Goal: Task Accomplishment & Management: Use online tool/utility

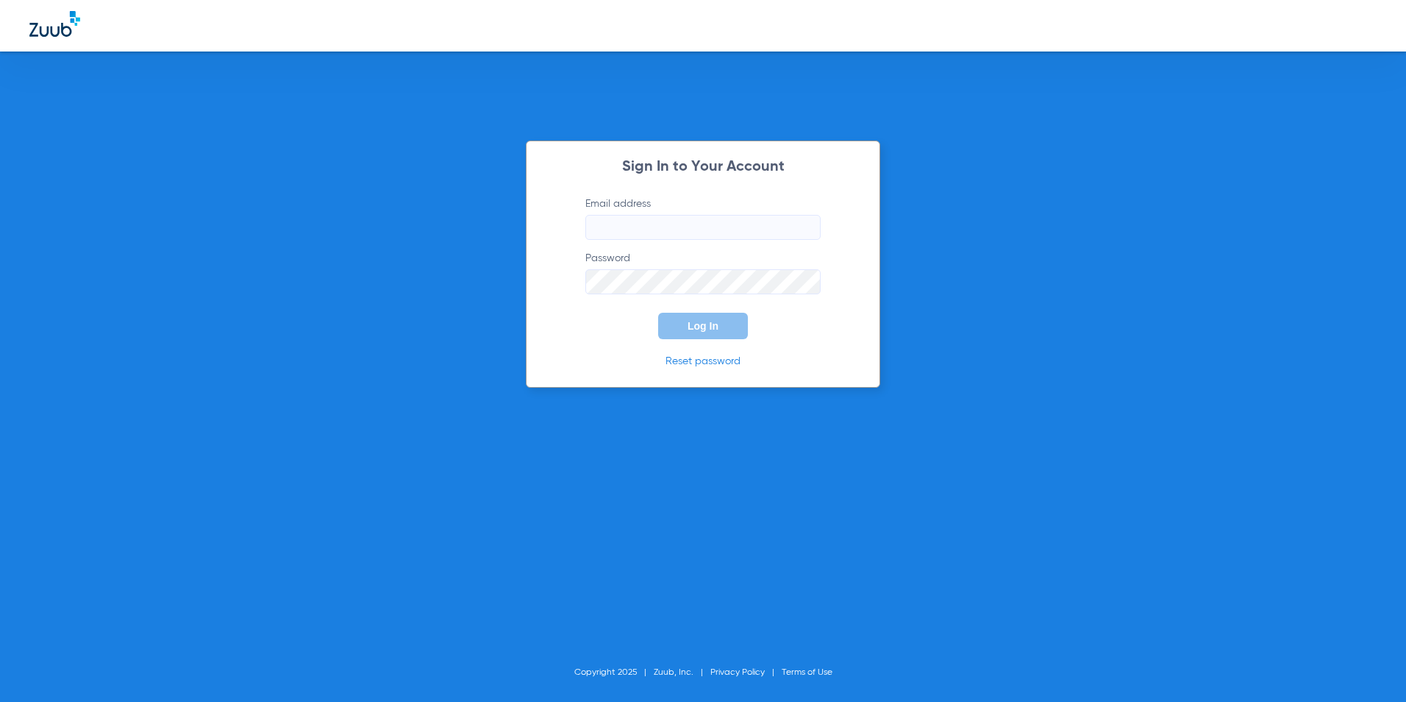
type input "[EMAIL_ADDRESS][DOMAIN_NAME]"
click at [678, 327] on button "Log In" at bounding box center [703, 326] width 90 height 26
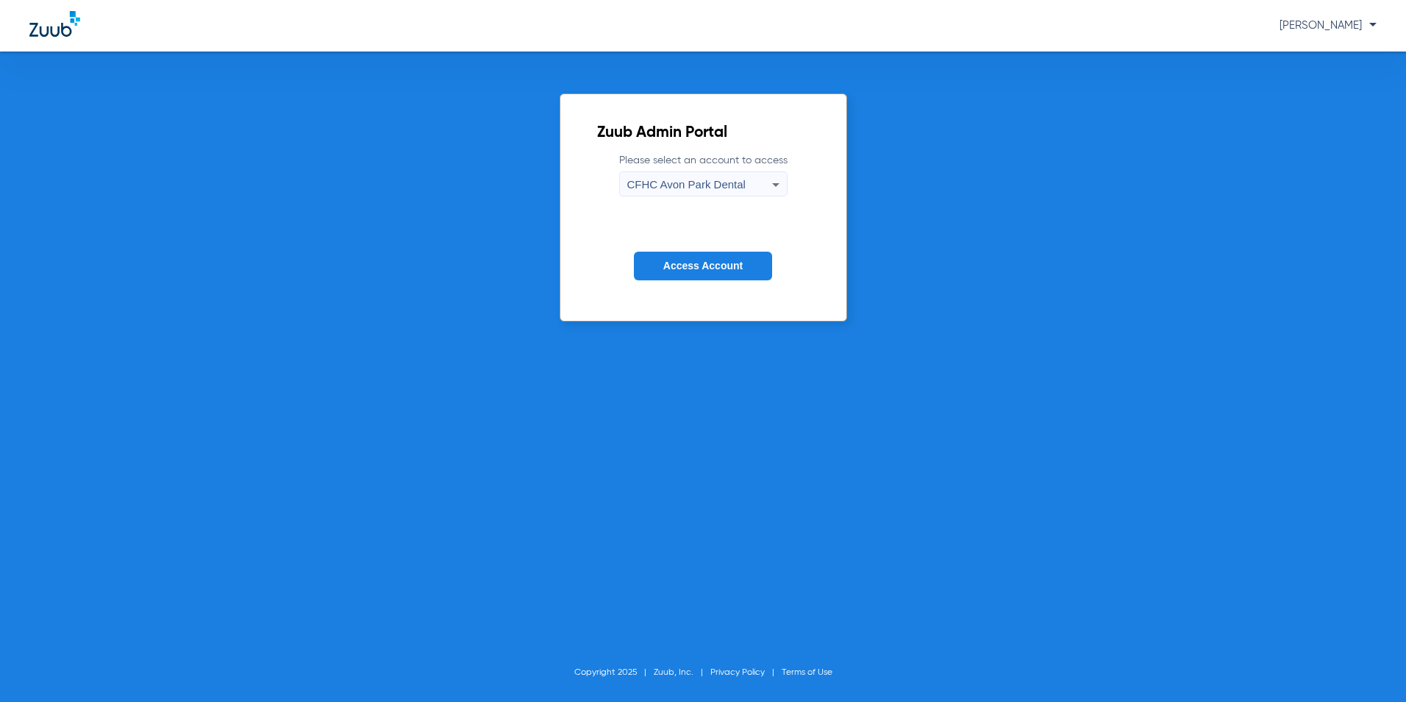
click at [713, 172] on mat-select "CFHC Avon Park Dental" at bounding box center [703, 183] width 168 height 25
click at [722, 180] on span "CFHC Avon Park Dental" at bounding box center [686, 184] width 118 height 13
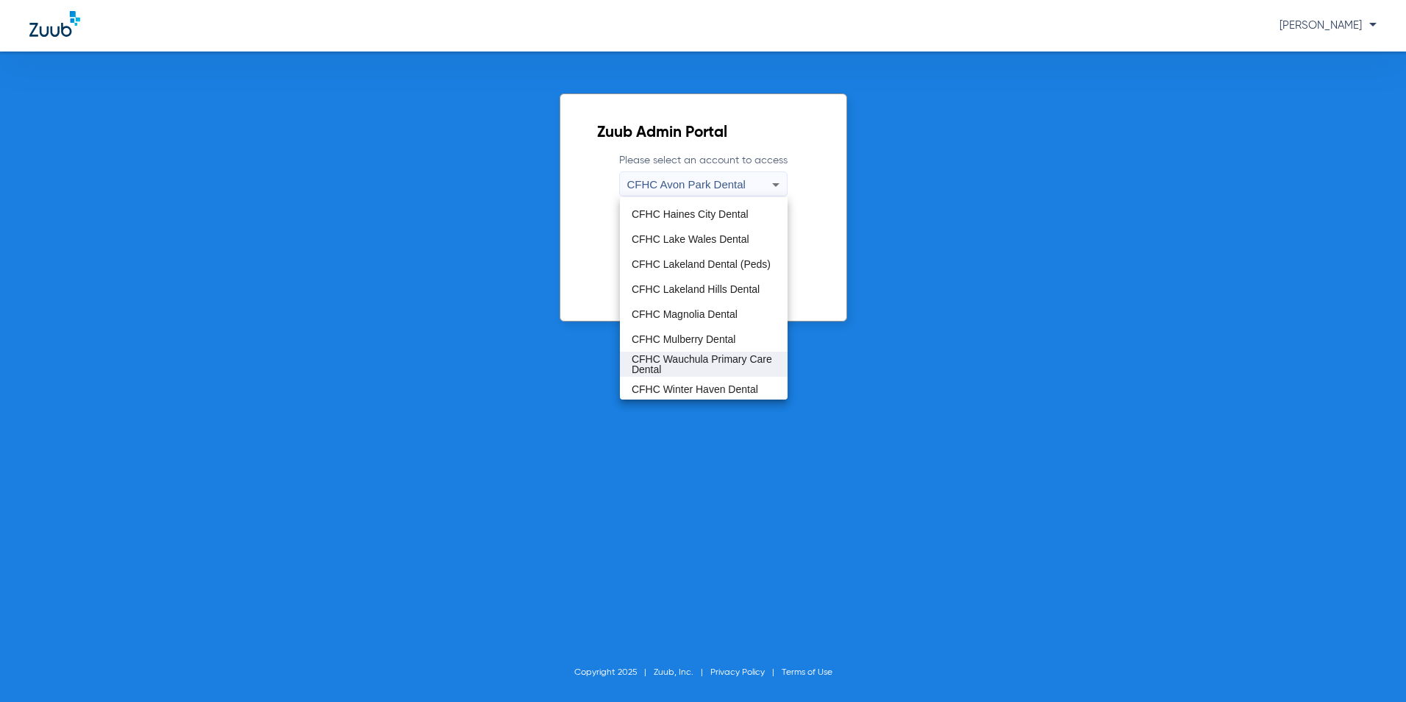
scroll to position [98, 0]
click at [674, 366] on span "CFHC Wauchula Primary Care Dental" at bounding box center [704, 362] width 144 height 21
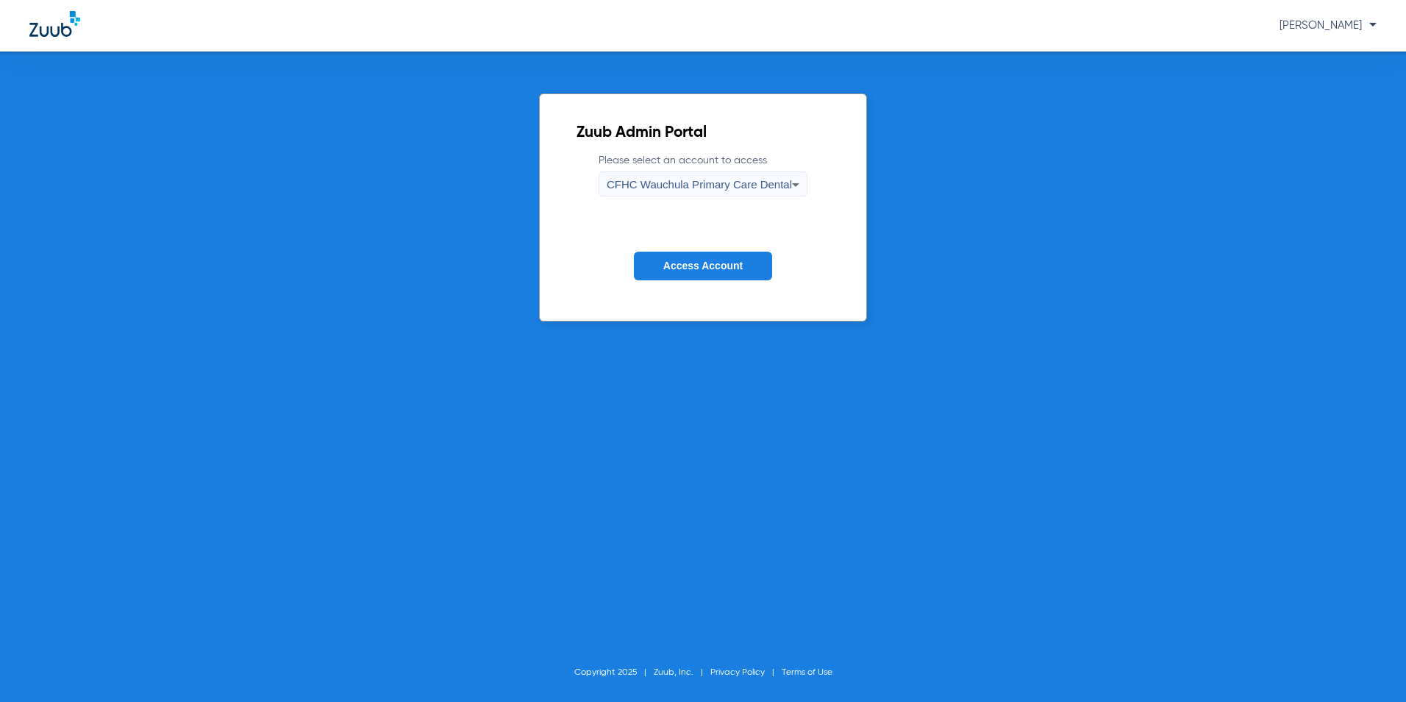
click at [716, 272] on button "Access Account" at bounding box center [703, 266] width 138 height 29
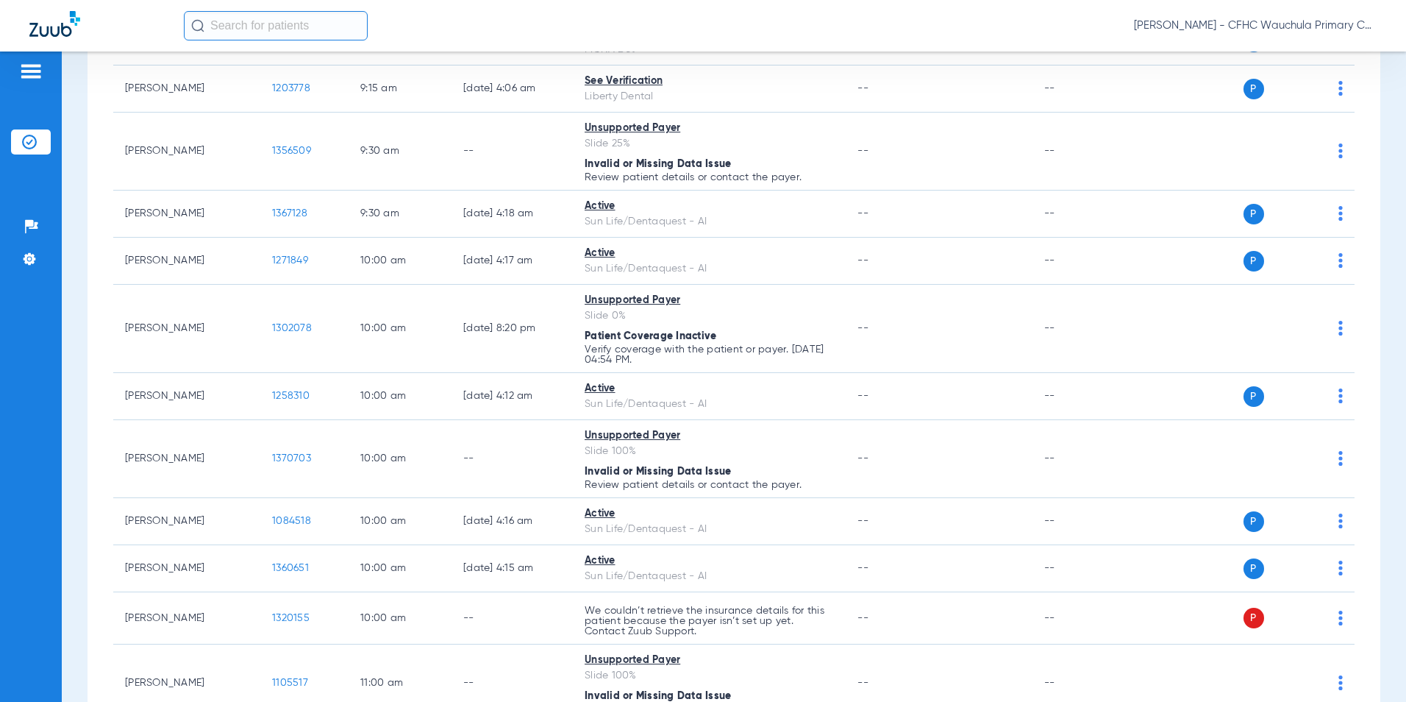
scroll to position [736, 0]
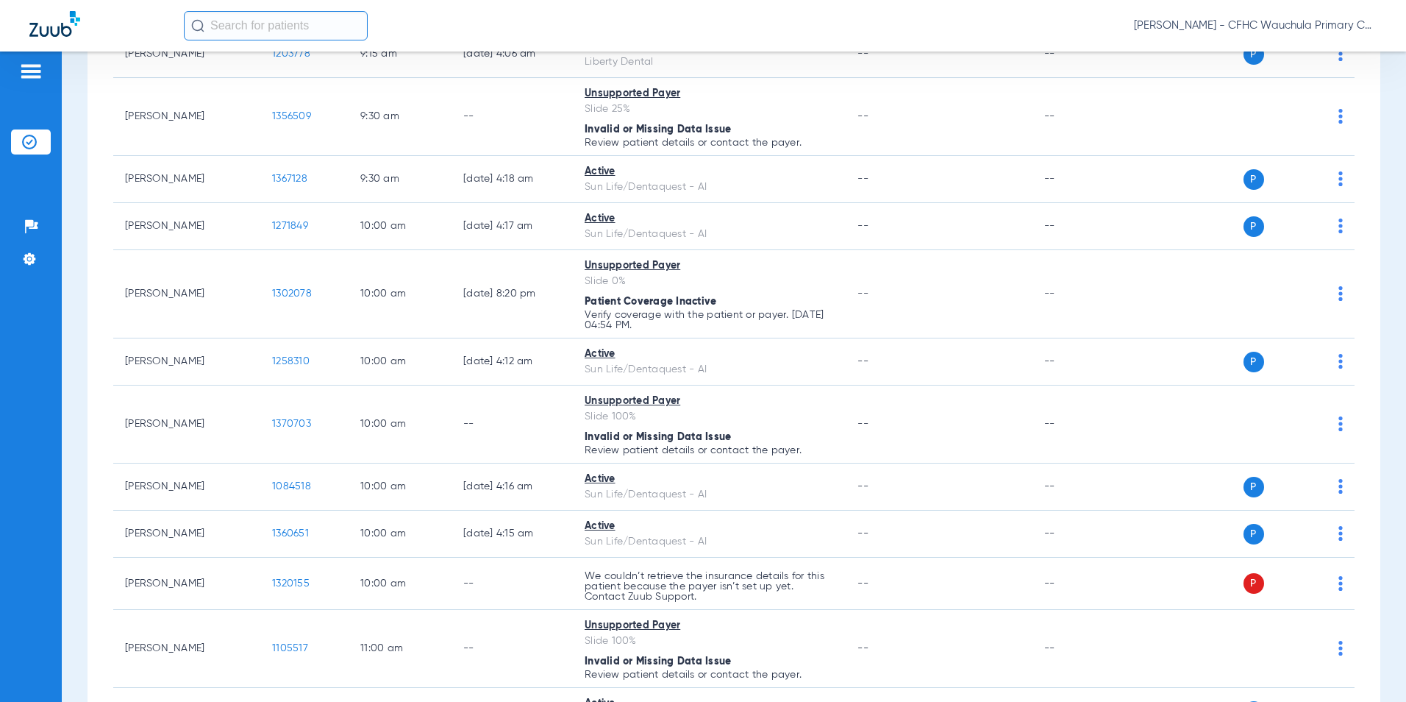
click at [274, 31] on input "text" at bounding box center [276, 25] width 184 height 29
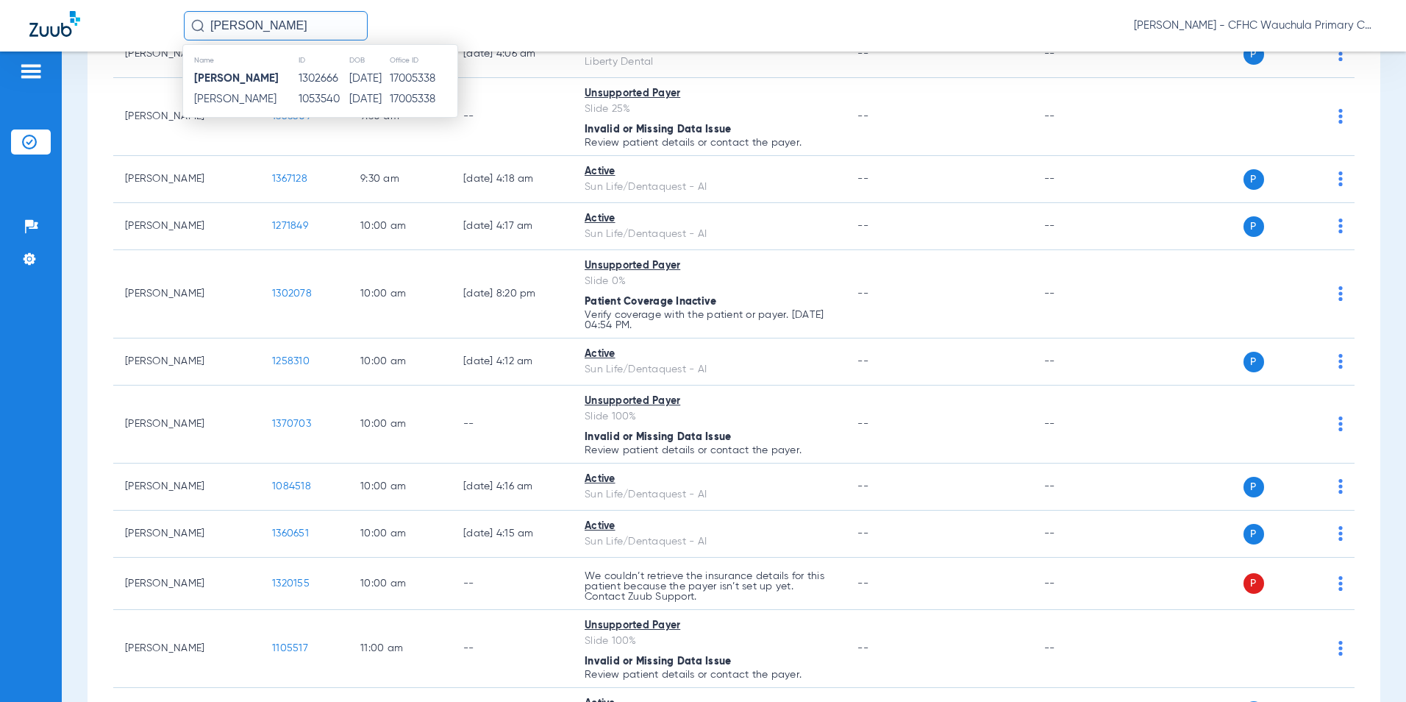
type input "[PERSON_NAME]"
click at [317, 77] on td "1302666" at bounding box center [323, 78] width 51 height 21
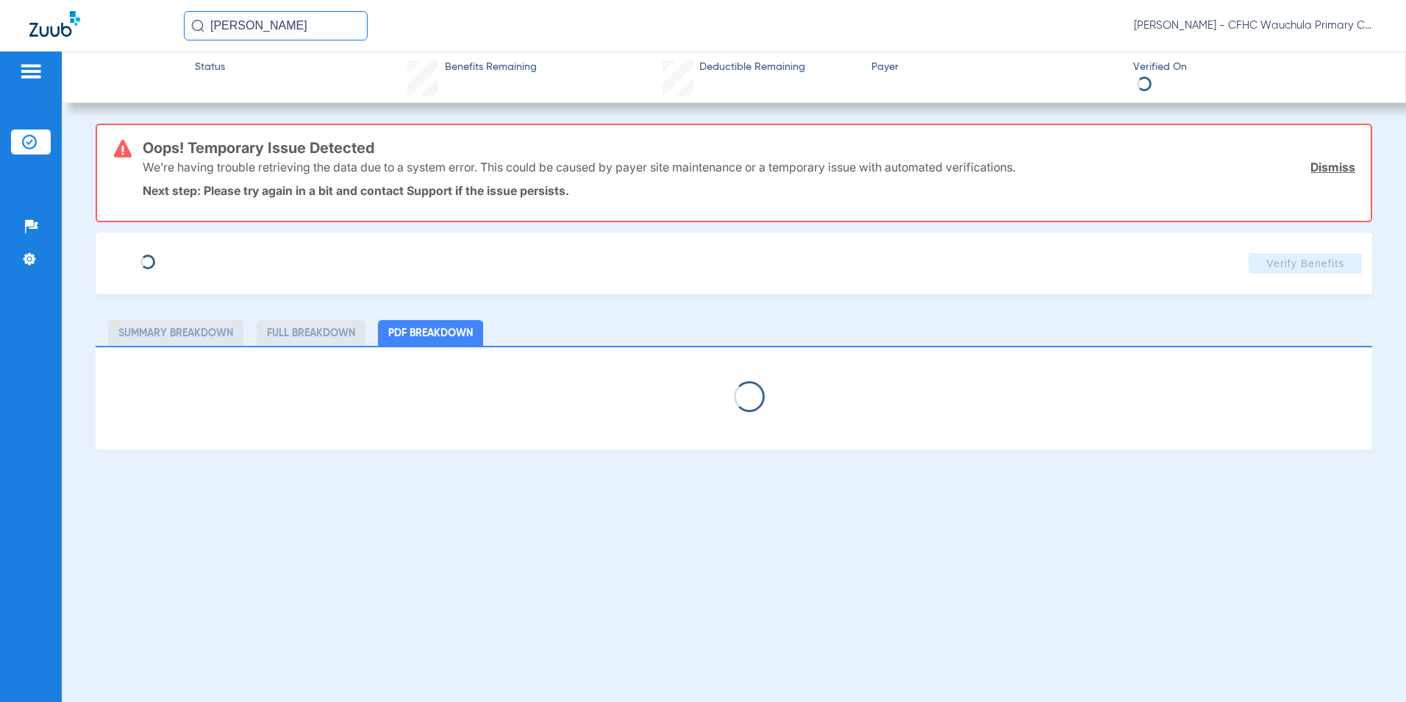
type input "[PERSON_NAME]"
type input "[DATE]"
type input "8926017478"
type input "99999"
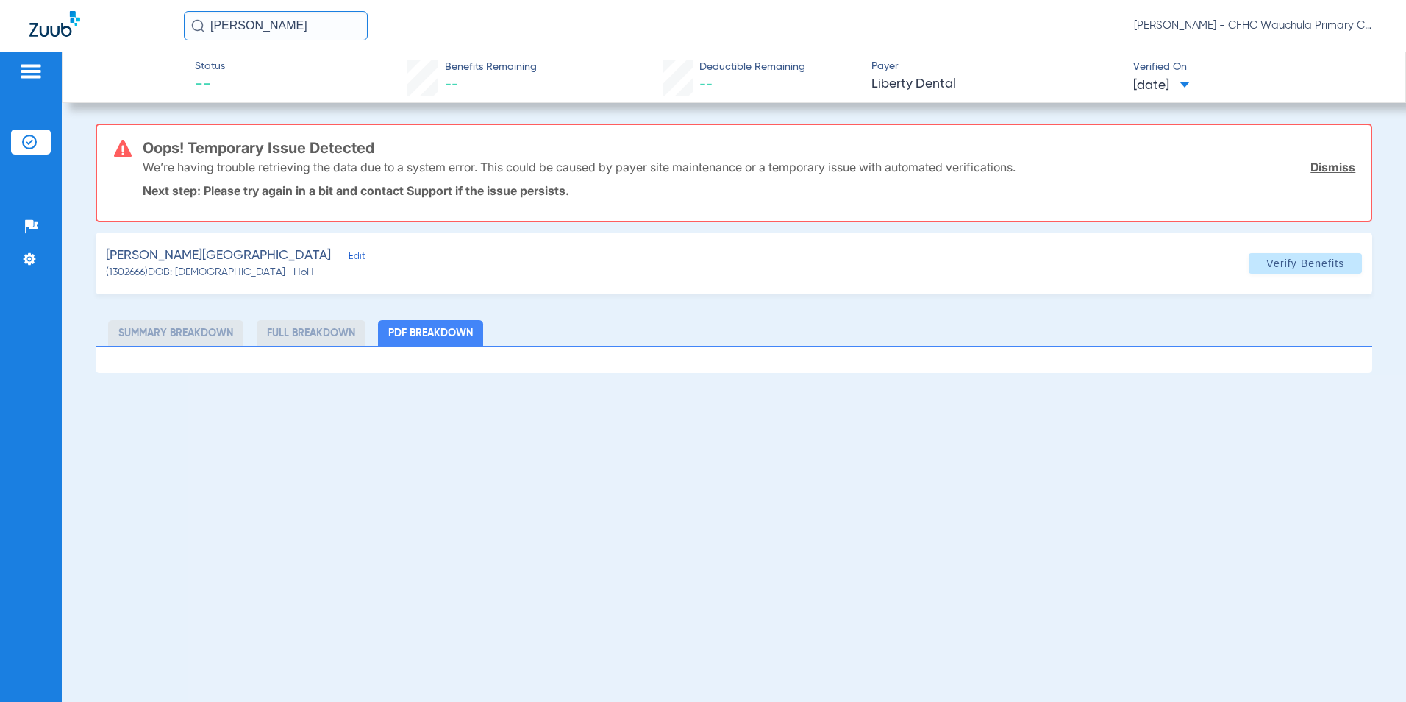
click at [349, 257] on span "Edit" at bounding box center [355, 258] width 13 height 14
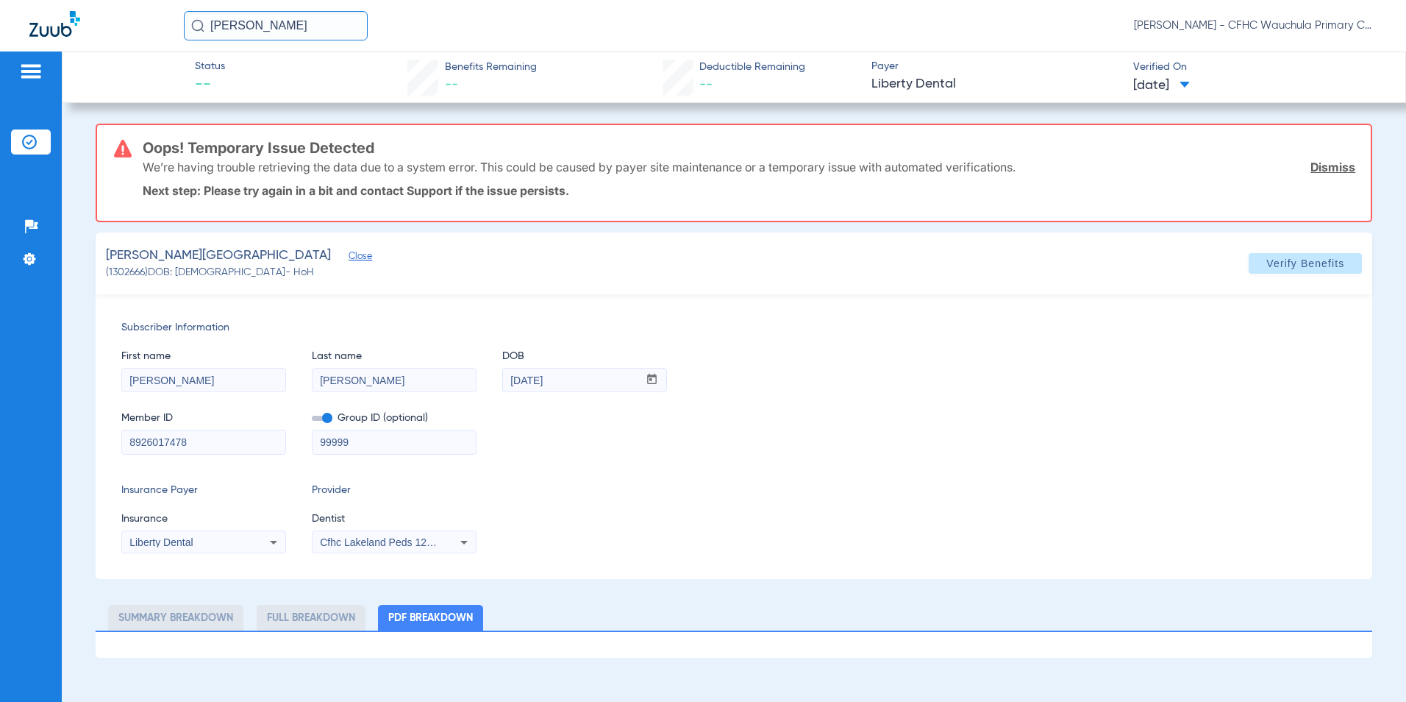
click at [316, 419] on span at bounding box center [322, 418] width 21 height 5
click at [312, 421] on input "checkbox" at bounding box center [312, 421] width 0 height 0
click at [343, 542] on span "Cfhc Lakeland Peds 1205336690" at bounding box center [396, 542] width 152 height 12
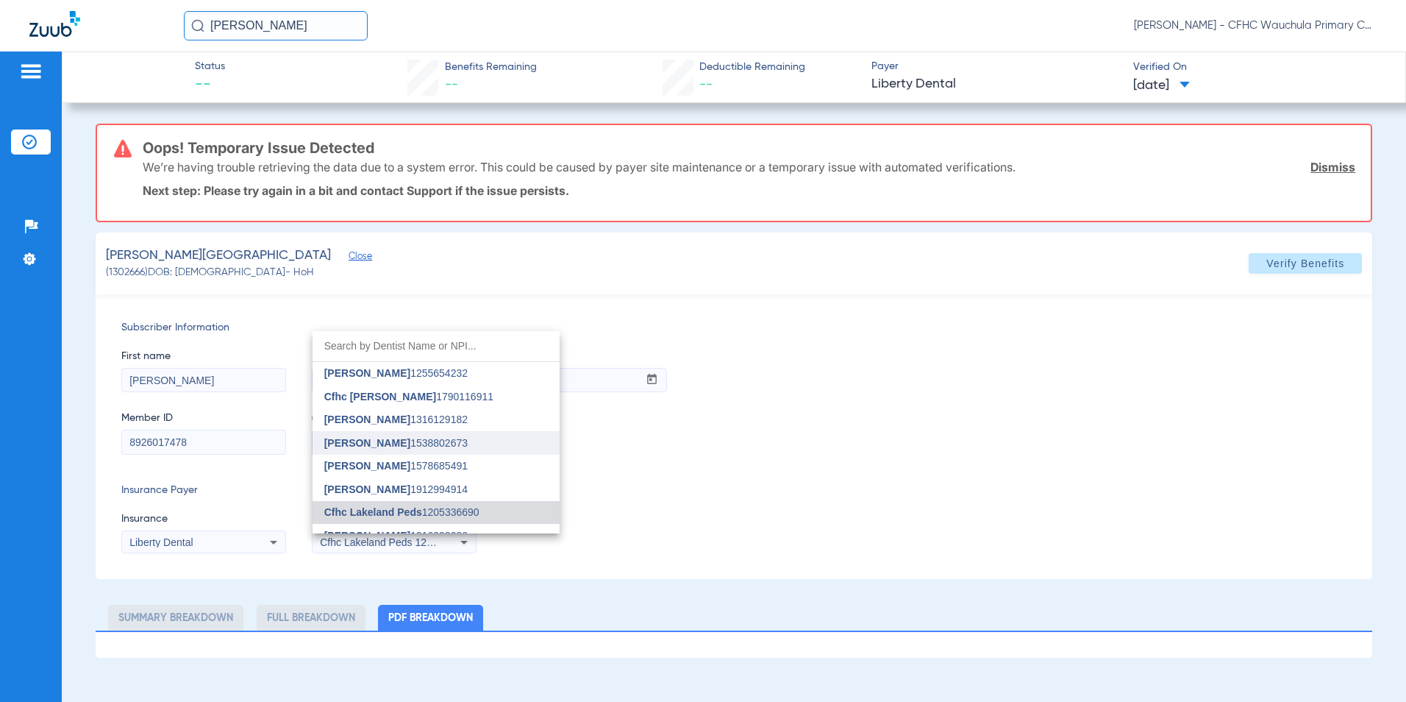
click at [391, 447] on span "[PERSON_NAME]" at bounding box center [367, 443] width 86 height 12
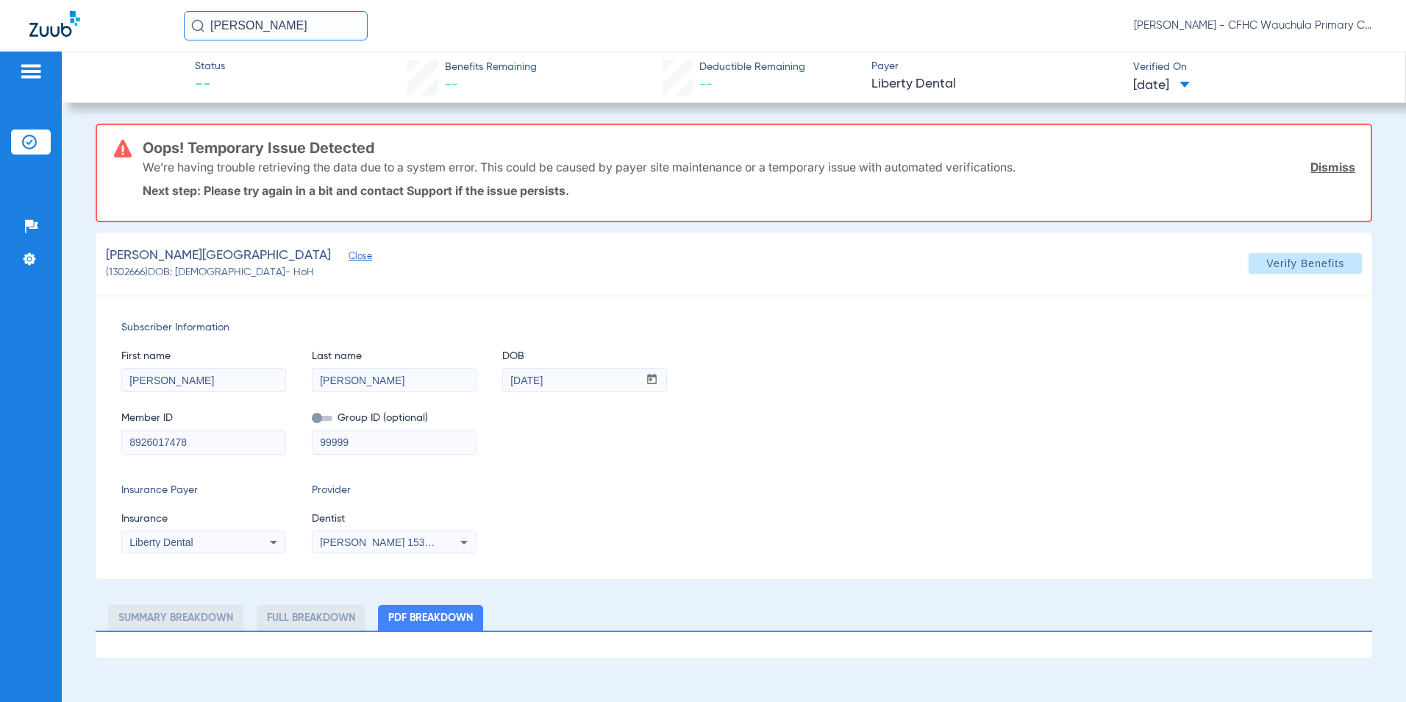
click at [642, 475] on div "Subscriber Information First name [PERSON_NAME] Last name [PERSON_NAME] mm / dd…" at bounding box center [735, 436] width 1278 height 285
click at [1262, 263] on span at bounding box center [1305, 263] width 113 height 35
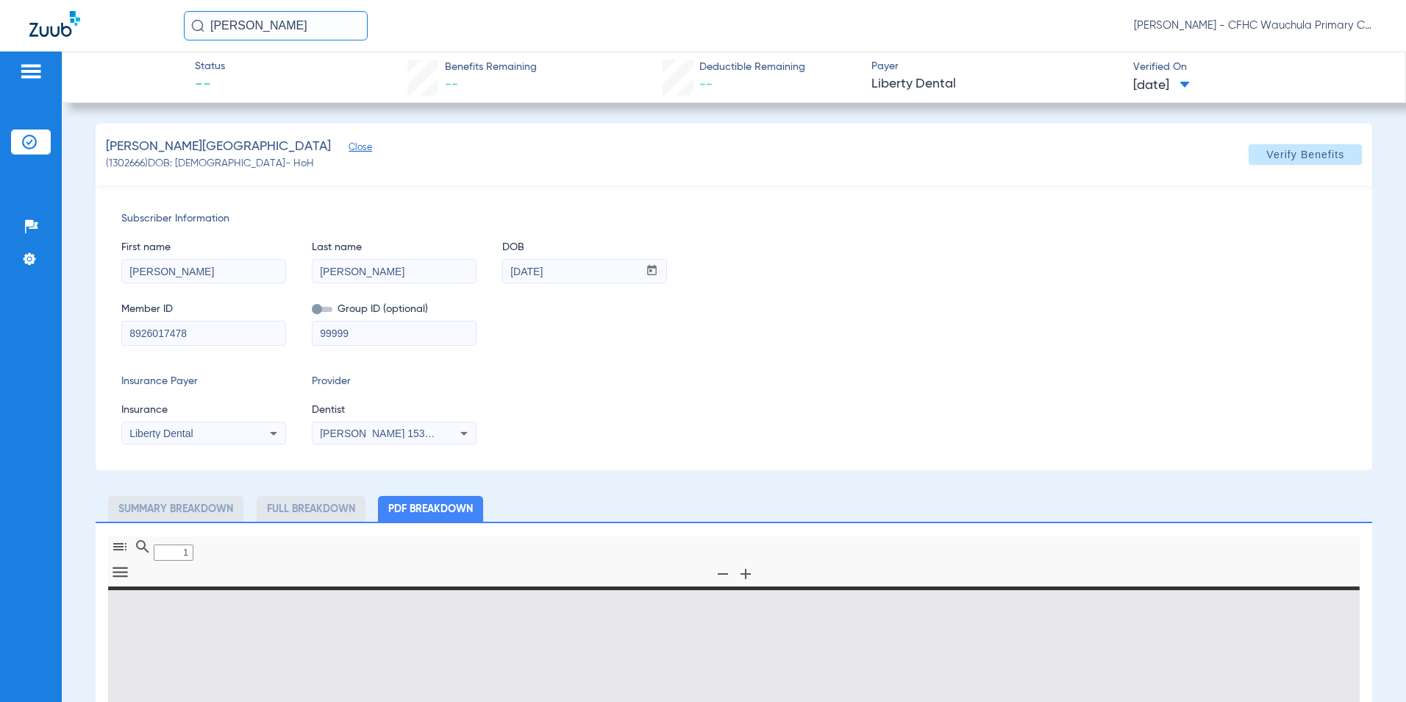
type input "0"
select select "page-width"
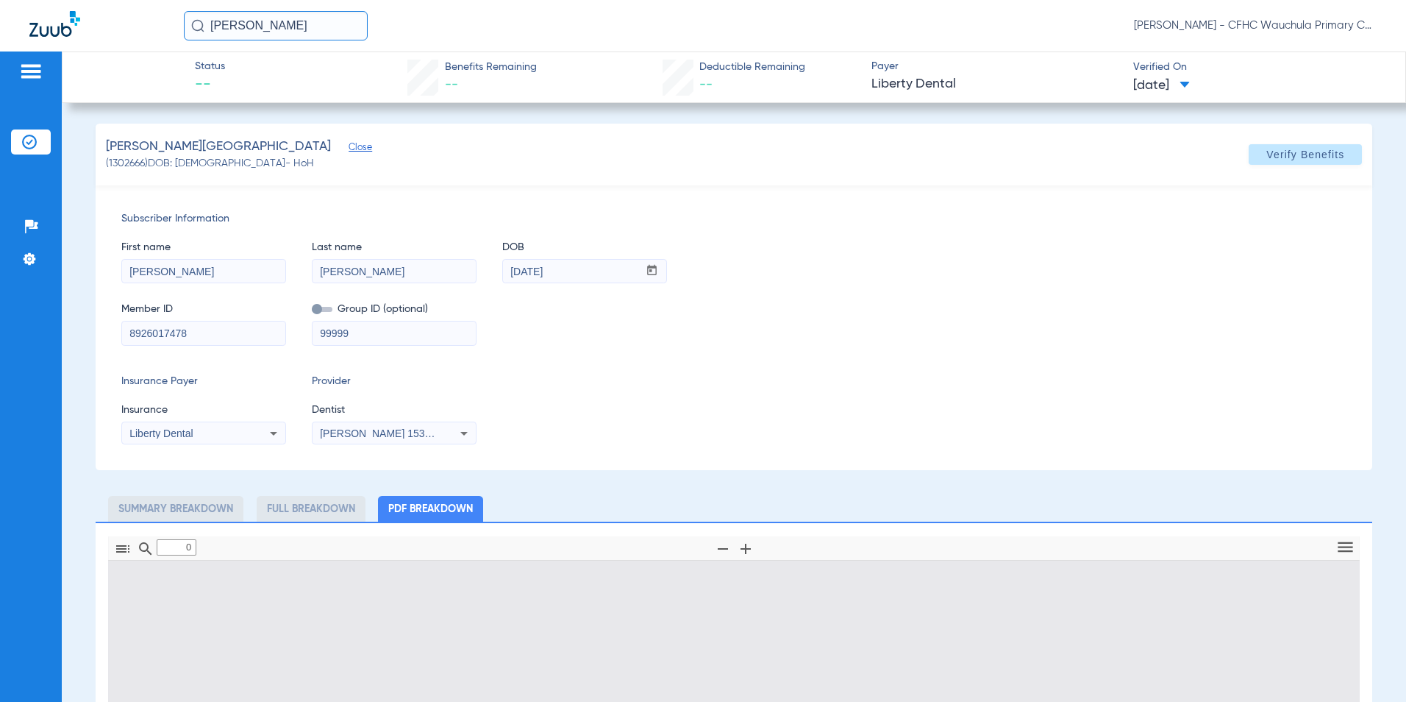
type input "1"
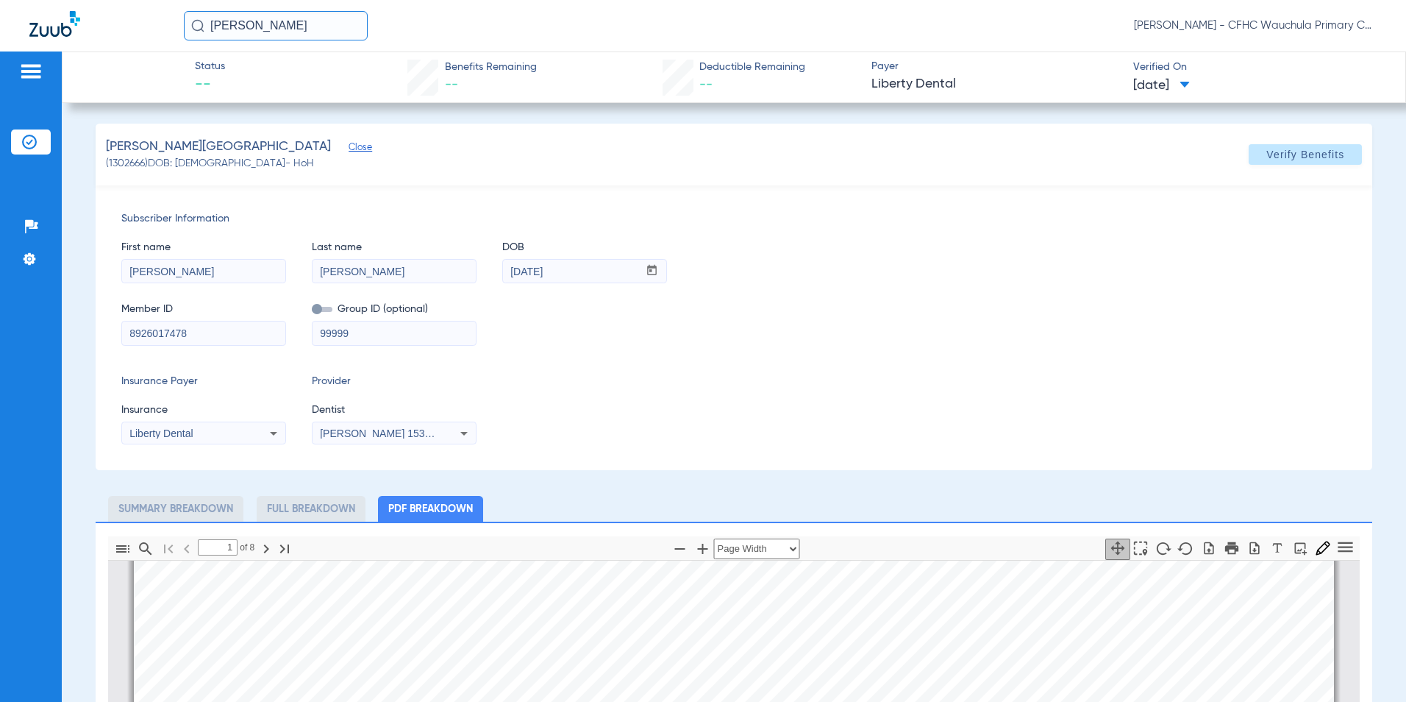
drag, startPoint x: 997, startPoint y: 380, endPoint x: 993, endPoint y: 392, distance: 13.0
click at [997, 380] on div "Insurance Payer Insurance Liberty Dental Provider Dentist [PERSON_NAME] 1538802…" at bounding box center [734, 409] width 1226 height 71
click at [1248, 542] on icon "button" at bounding box center [1255, 548] width 15 height 15
click at [29, 137] on img at bounding box center [29, 142] width 15 height 15
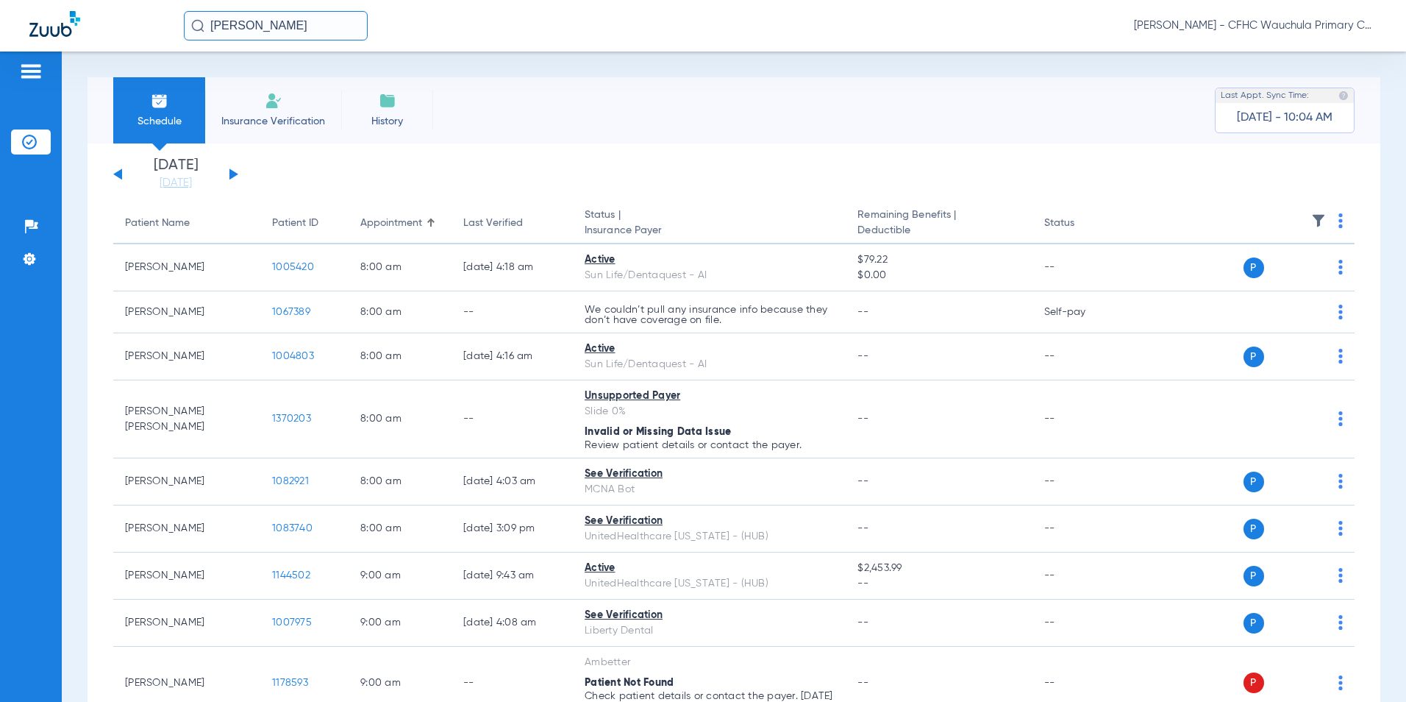
click at [232, 170] on div "[DATE] [DATE] [DATE] [DATE] [DATE] [DATE] [DATE] [DATE] [DATE] [DATE] [DATE] [D…" at bounding box center [175, 174] width 125 height 32
click at [231, 174] on button at bounding box center [234, 173] width 9 height 11
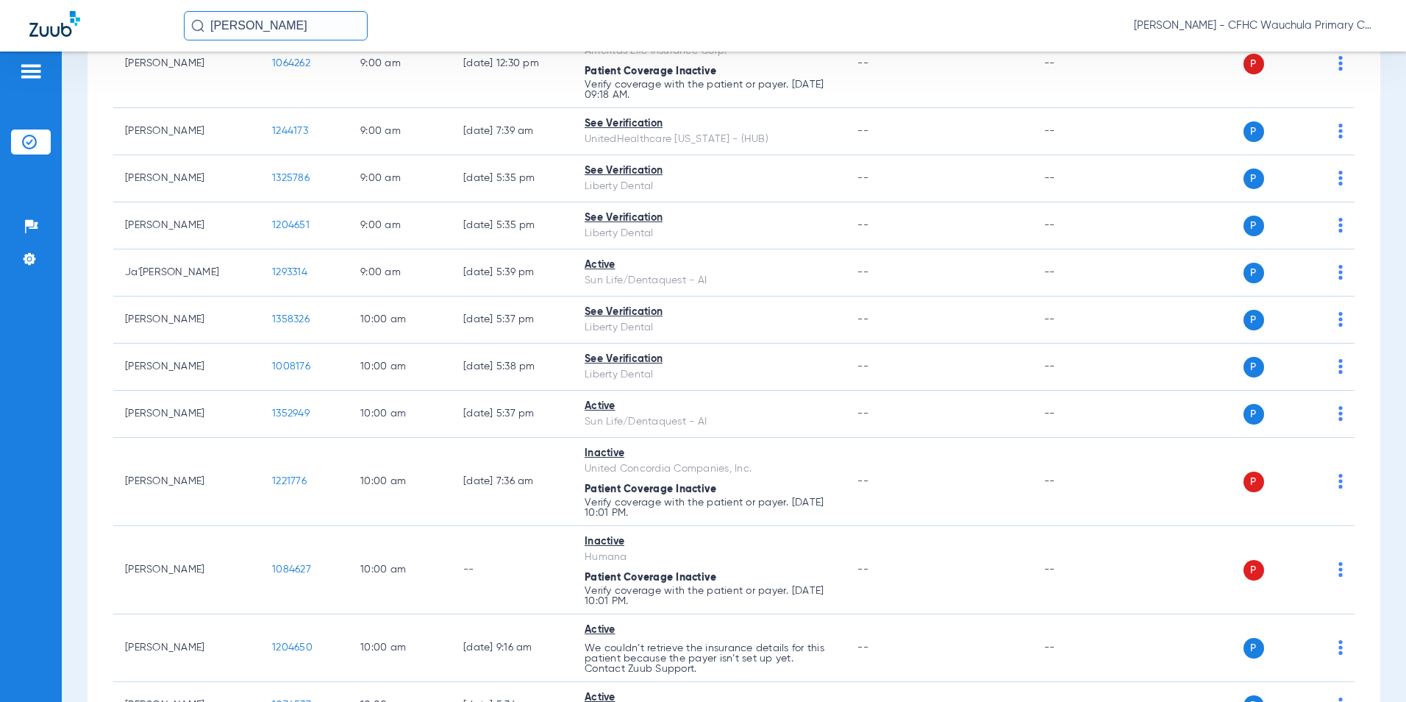
scroll to position [662, 0]
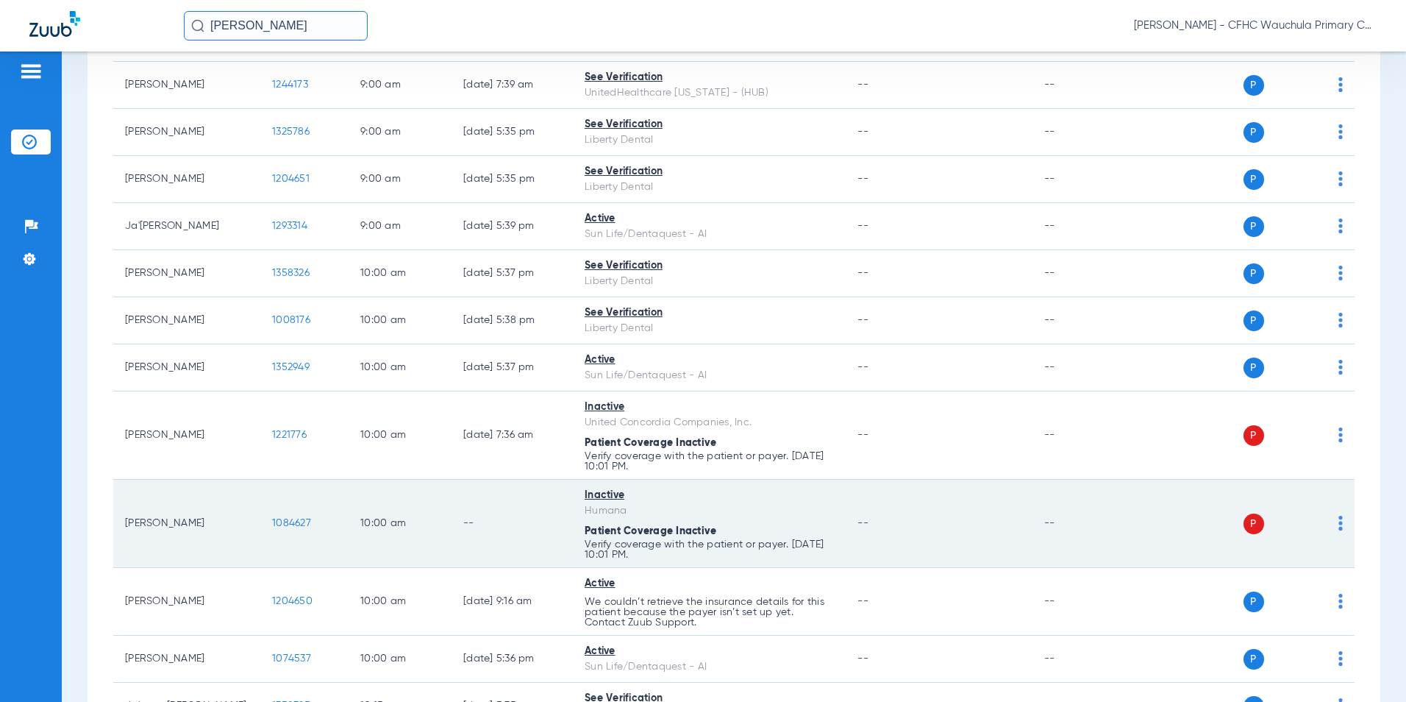
click at [291, 522] on span "1084627" at bounding box center [291, 523] width 39 height 10
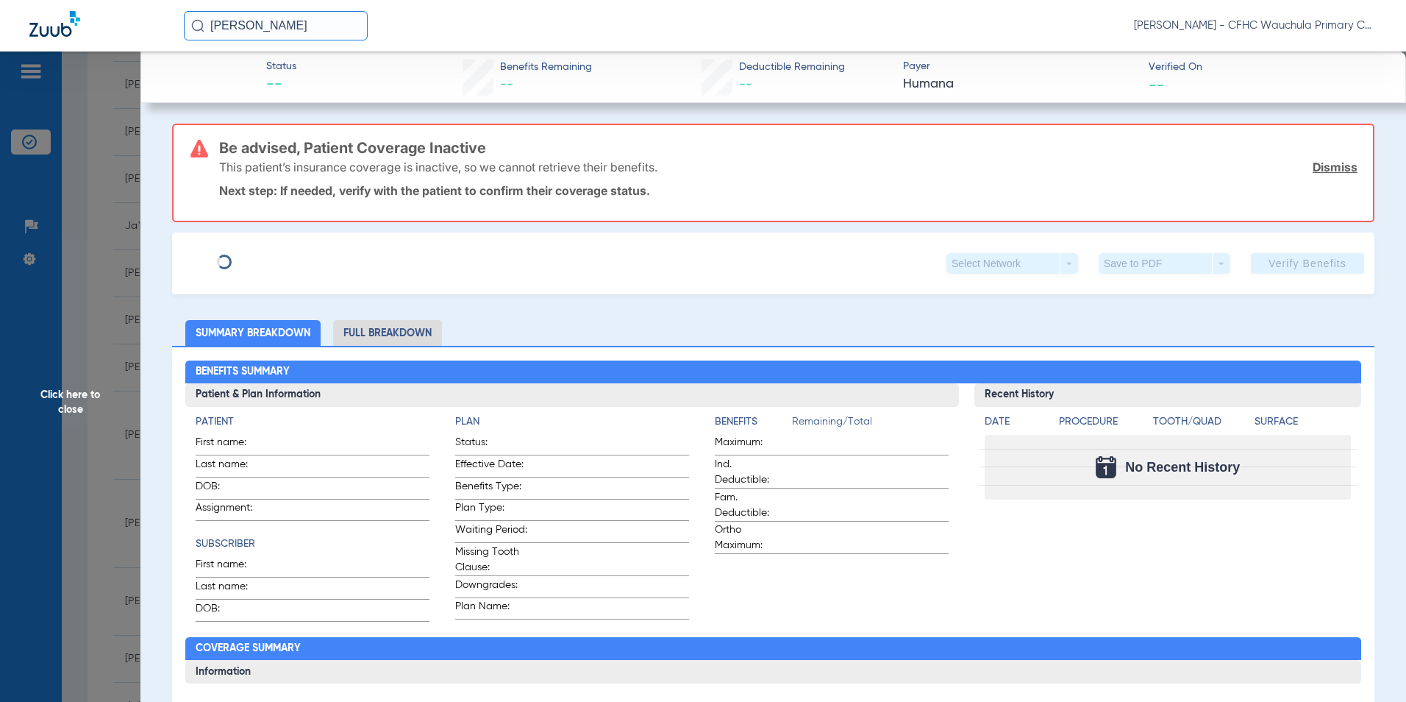
type input "[PERSON_NAME]"
type input "[DATE]"
type input "128514915"
type input "99999"
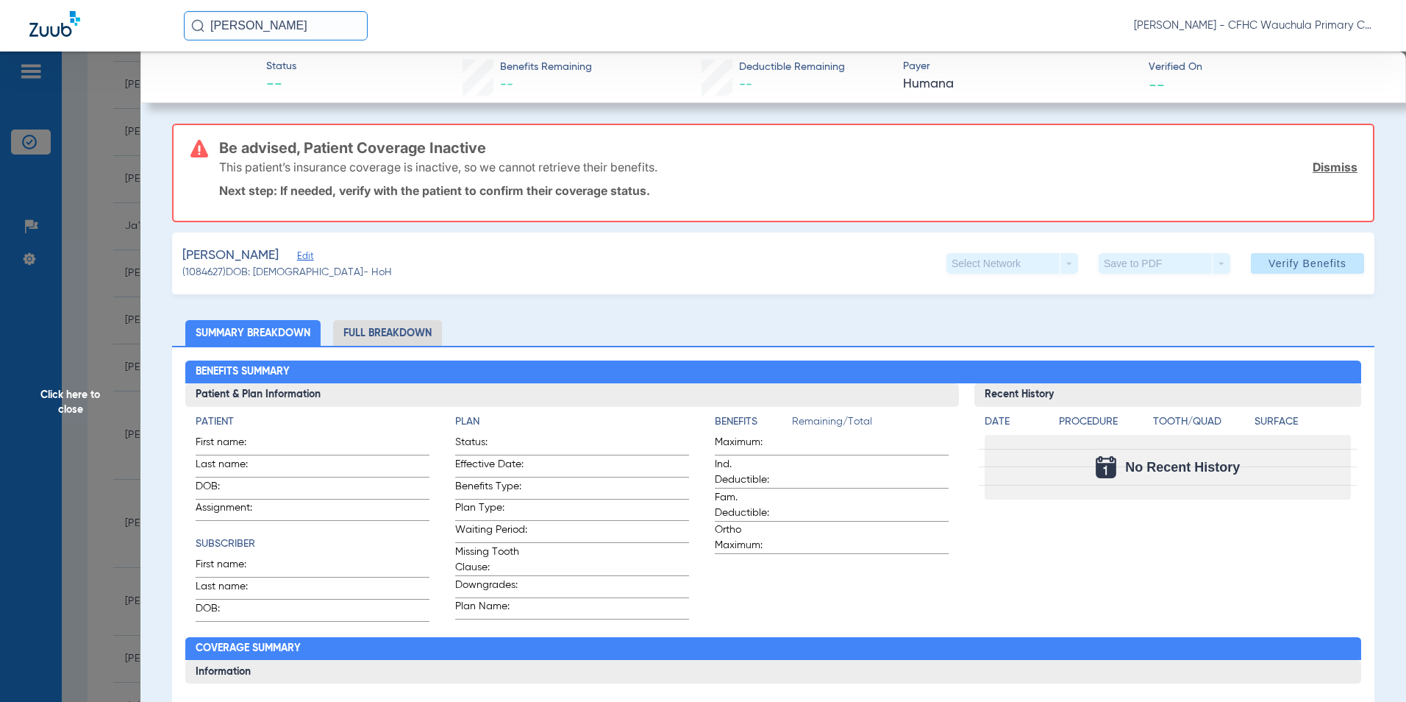
click at [310, 259] on span "Edit" at bounding box center [303, 258] width 13 height 14
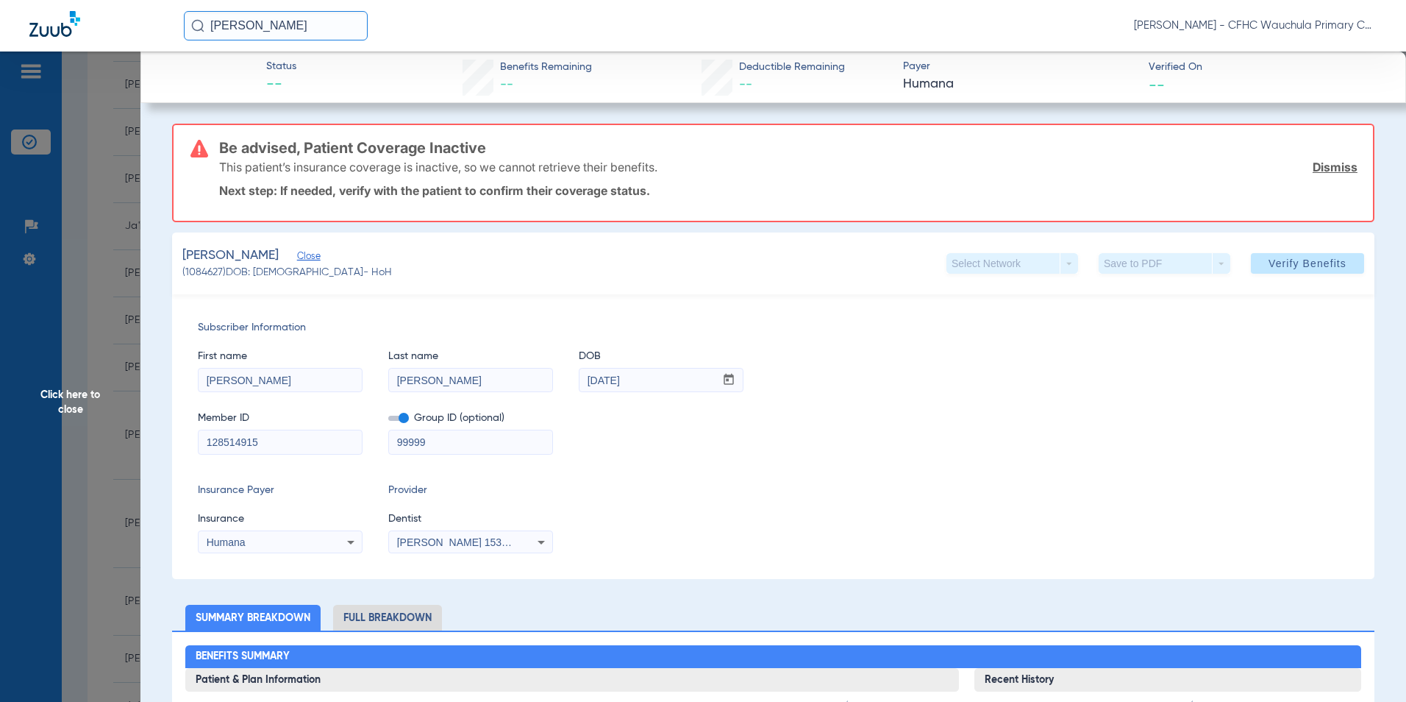
click at [392, 416] on span at bounding box center [398, 418] width 21 height 5
click at [388, 421] on input "checkbox" at bounding box center [388, 421] width 0 height 0
drag, startPoint x: 679, startPoint y: 440, endPoint x: 756, endPoint y: 441, distance: 77.3
click at [680, 441] on div "Member ID 128514915 Group ID (optional) 99999" at bounding box center [773, 425] width 1151 height 57
click at [296, 544] on div "Humana" at bounding box center [266, 542] width 118 height 10
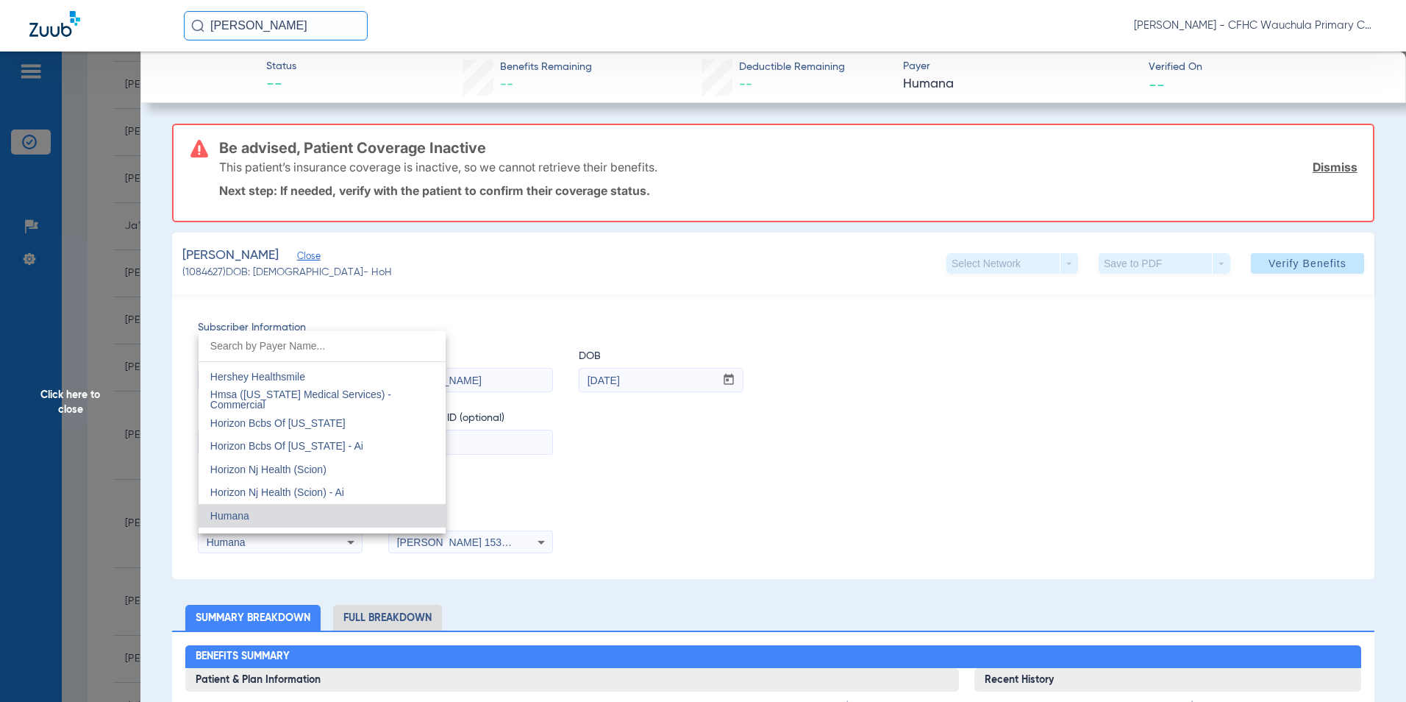
scroll to position [5298, 0]
click at [931, 483] on div at bounding box center [703, 351] width 1406 height 702
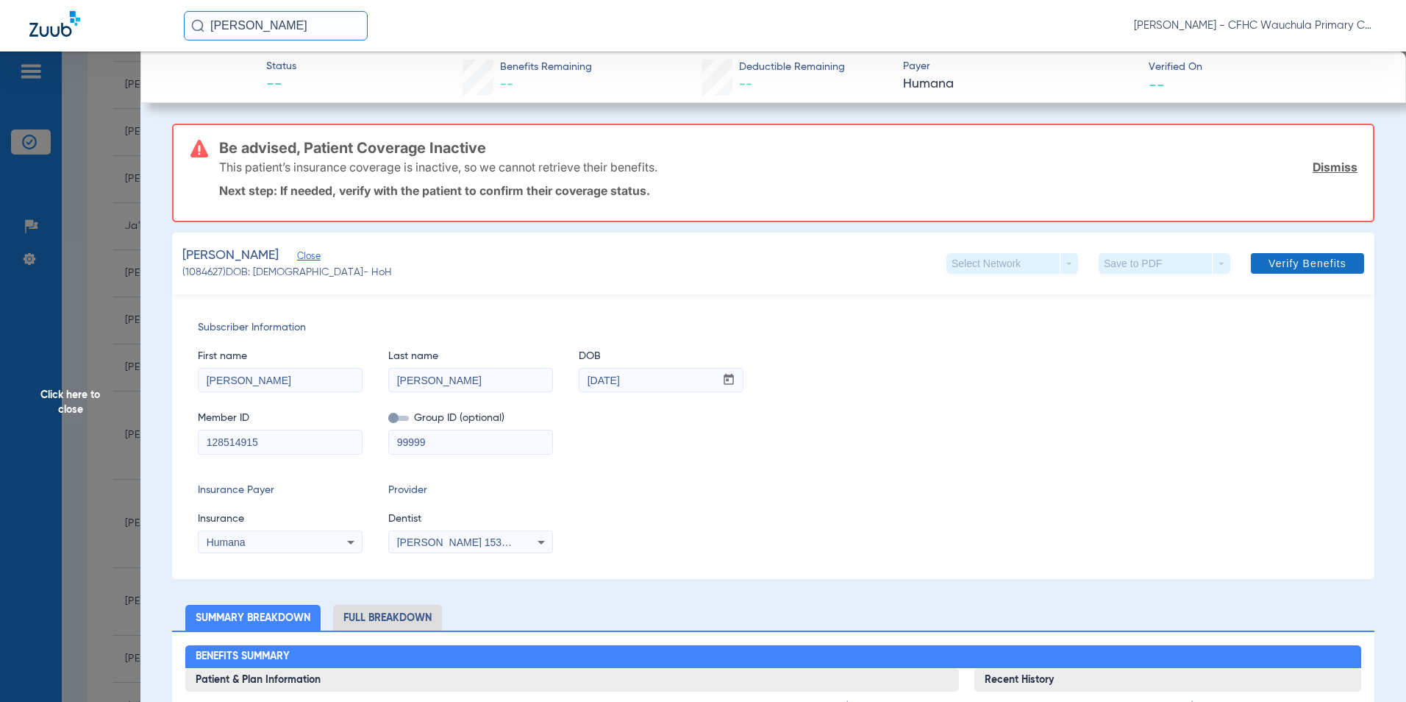
click at [1323, 261] on span "Verify Benefits" at bounding box center [1308, 263] width 78 height 12
drag, startPoint x: 166, startPoint y: 444, endPoint x: 152, endPoint y: 435, distance: 17.5
type input "128514915"
drag, startPoint x: 463, startPoint y: 442, endPoint x: 381, endPoint y: 442, distance: 81.7
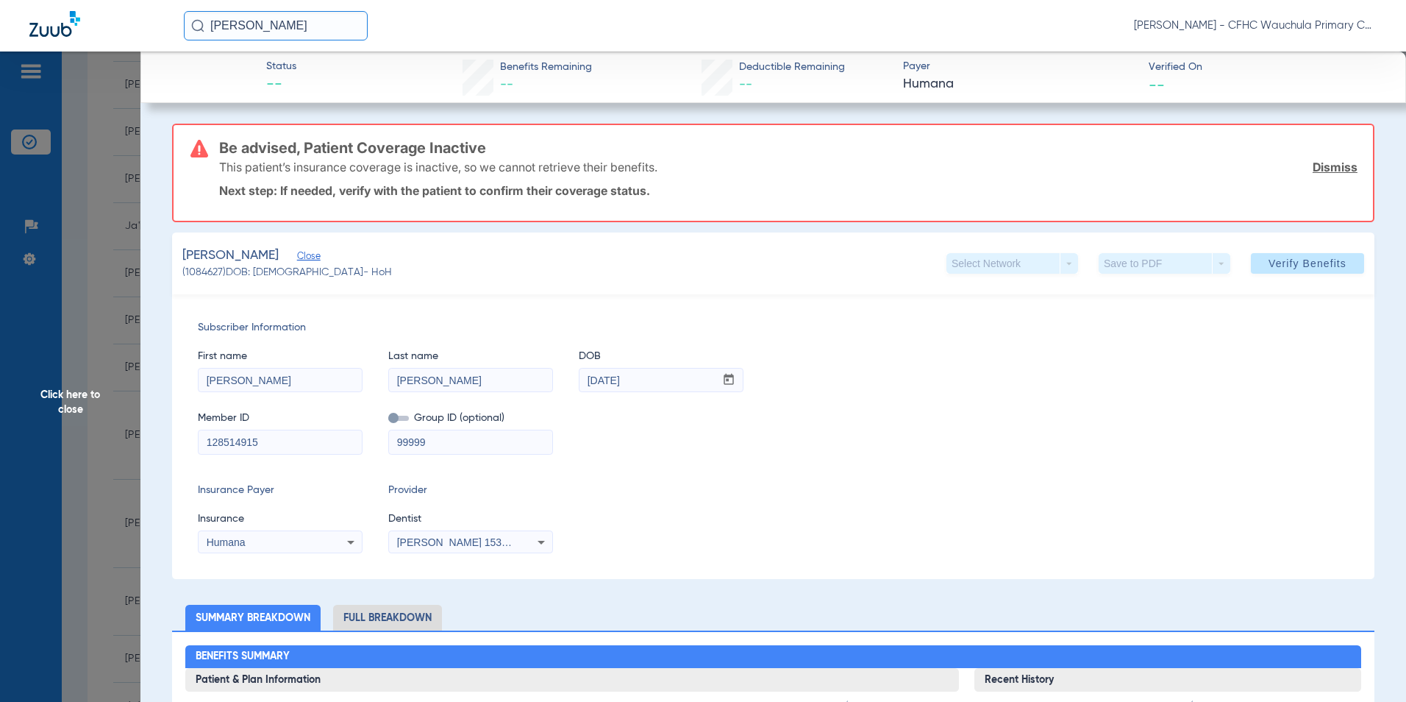
click at [381, 442] on div "Member ID 128514915 Group ID (optional) 99999" at bounding box center [773, 425] width 1151 height 57
type input "d"
type input "DEN103"
click at [716, 471] on div "Subscriber Information First name [PERSON_NAME] Last name [PERSON_NAME] DOB mm …" at bounding box center [773, 436] width 1203 height 285
click at [291, 541] on div "Humana" at bounding box center [266, 542] width 118 height 10
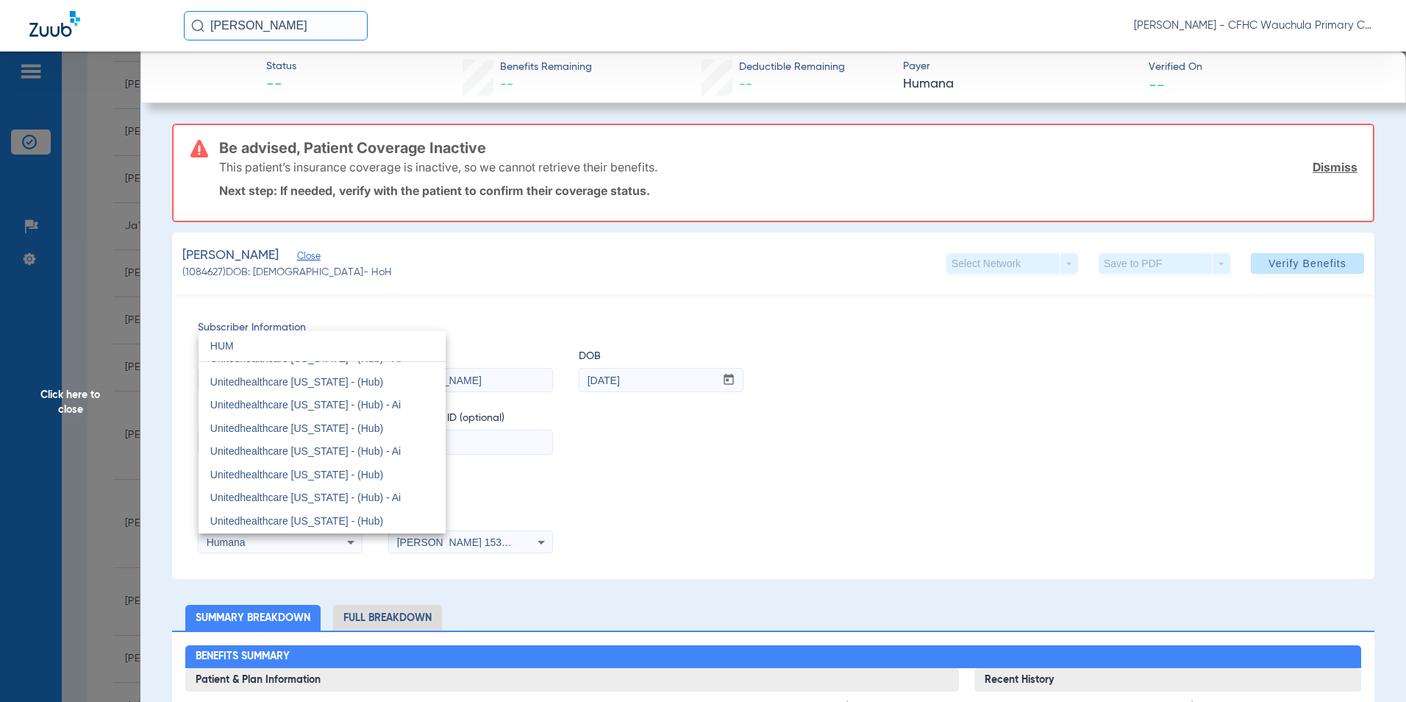
scroll to position [0, 0]
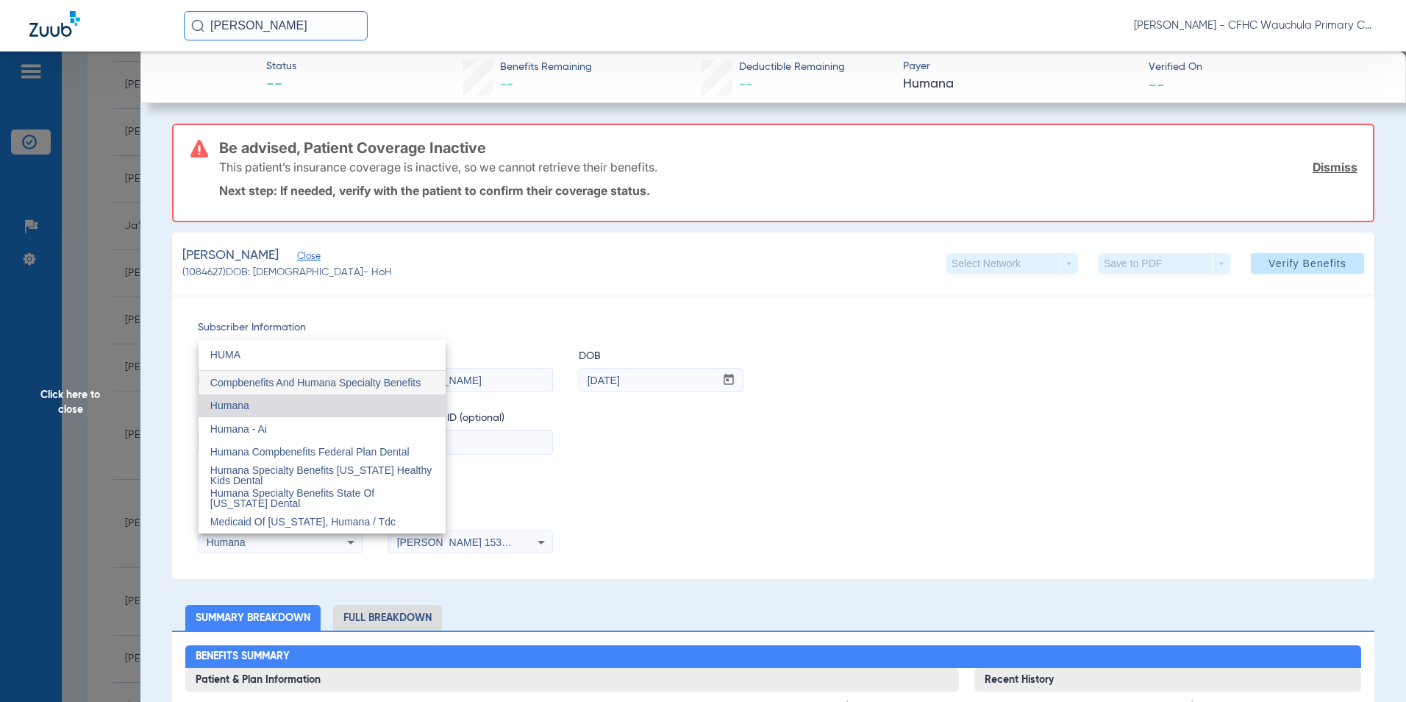
type input "HUMA"
click at [277, 405] on mat-option "Humana" at bounding box center [322, 406] width 247 height 24
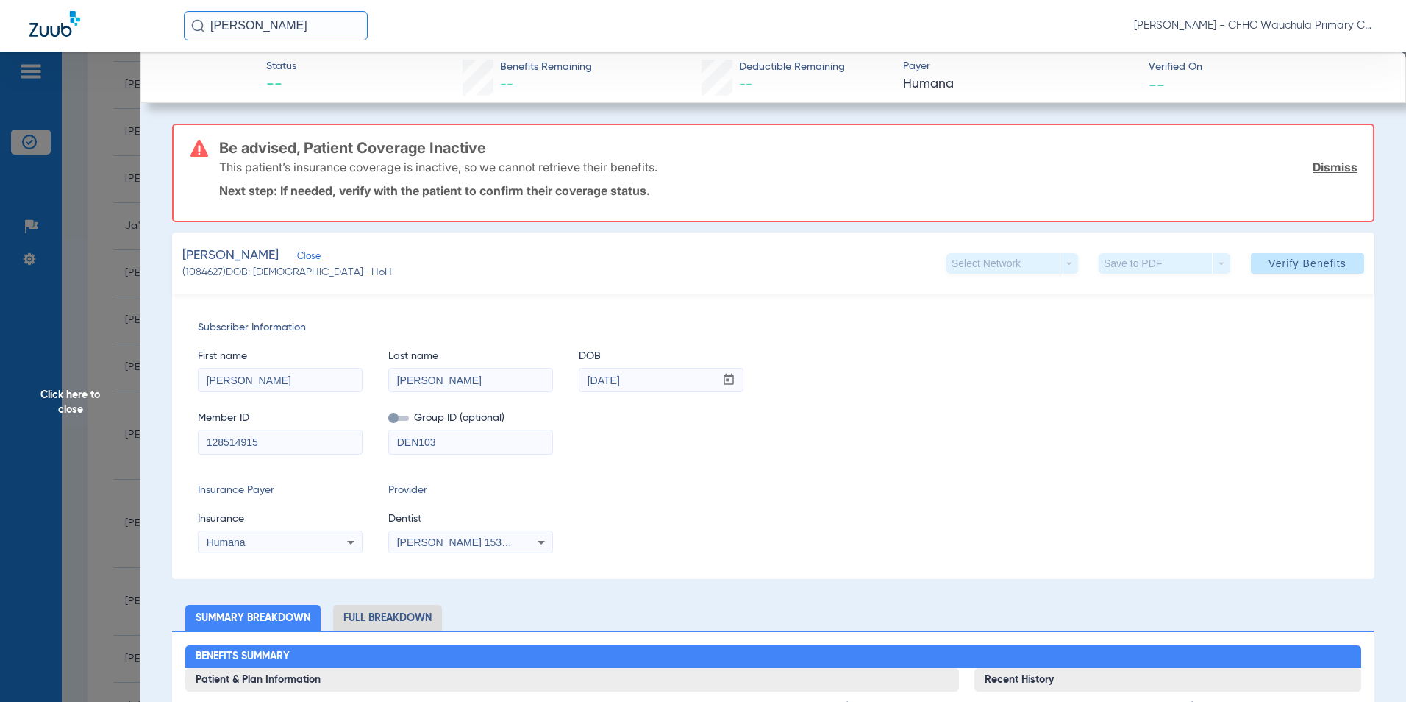
drag, startPoint x: 778, startPoint y: 452, endPoint x: 1096, endPoint y: 349, distance: 334.5
click at [779, 452] on div "Member ID 128514915 Group ID (optional) DEN103" at bounding box center [773, 425] width 1151 height 57
drag, startPoint x: 1292, startPoint y: 263, endPoint x: 1273, endPoint y: 325, distance: 65.6
click at [1293, 263] on span "Verify Benefits" at bounding box center [1308, 263] width 78 height 12
drag, startPoint x: 913, startPoint y: 527, endPoint x: 972, endPoint y: 469, distance: 83.2
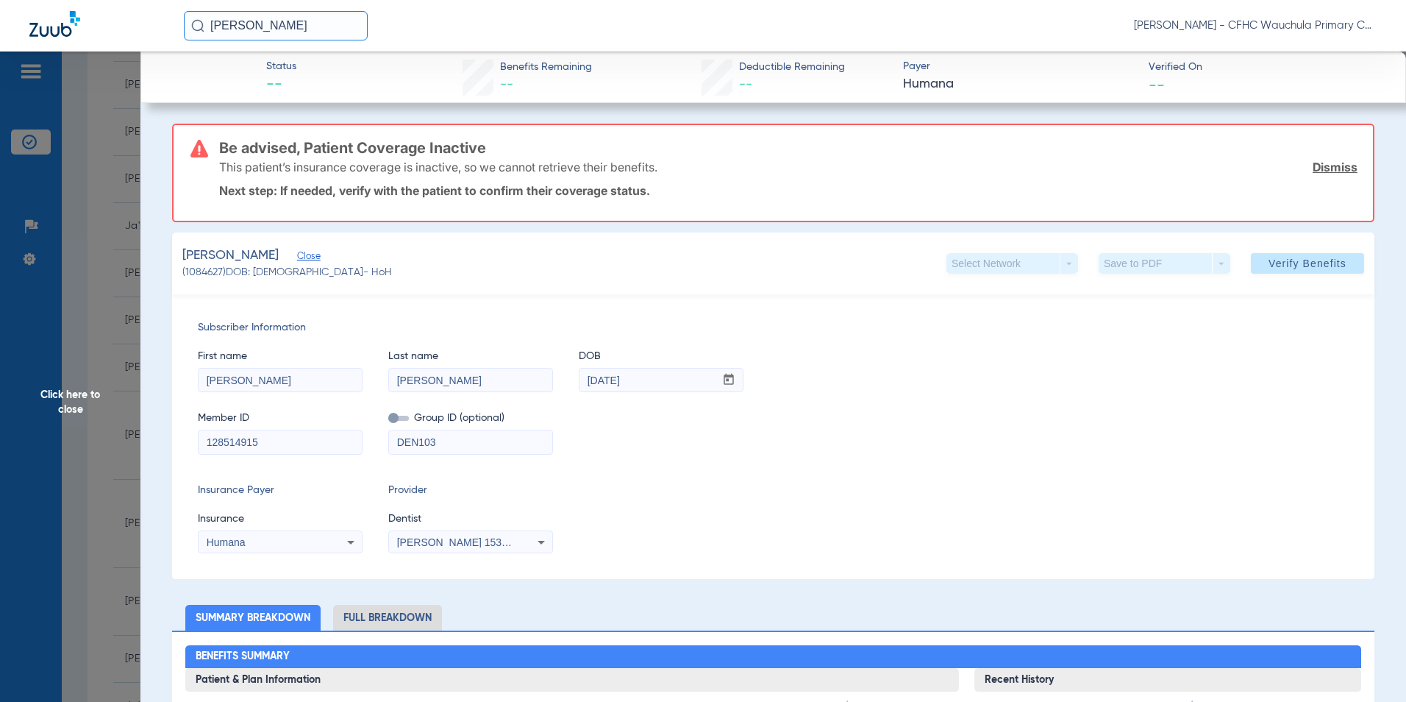
click at [914, 526] on div "Insurance Payer Insurance Humana Provider Dentist [PERSON_NAME] 1538802673" at bounding box center [773, 518] width 1151 height 71
drag, startPoint x: 68, startPoint y: 391, endPoint x: 146, endPoint y: 350, distance: 87.5
click at [68, 391] on span "Click here to close" at bounding box center [70, 402] width 141 height 702
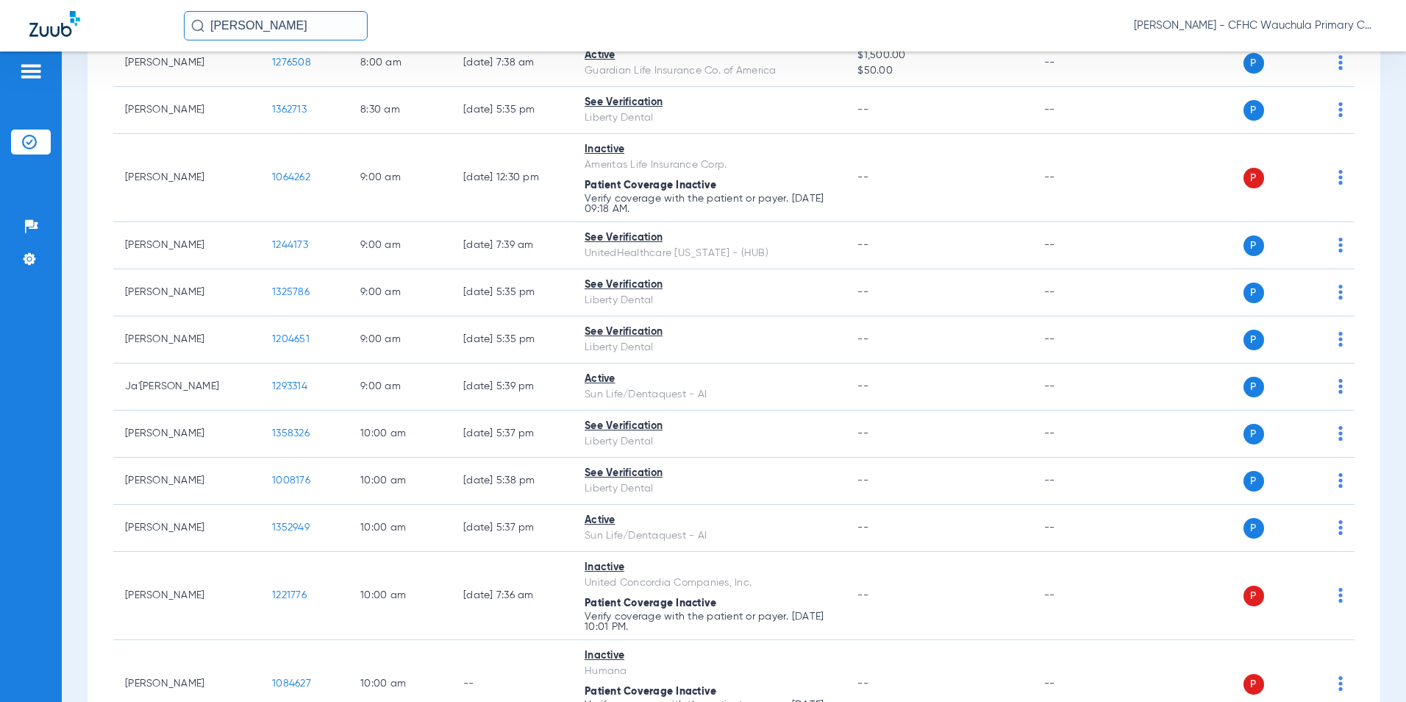
scroll to position [515, 0]
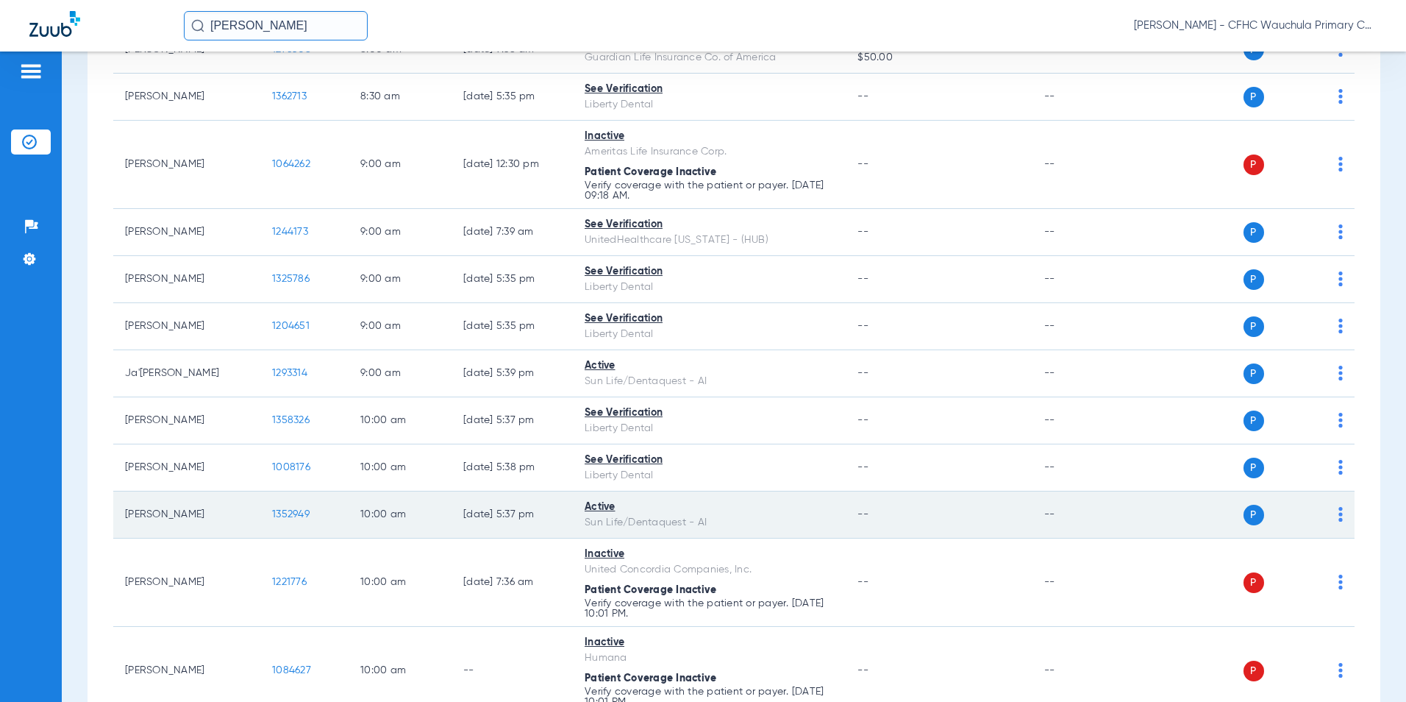
click at [296, 516] on span "1352949" at bounding box center [291, 514] width 38 height 10
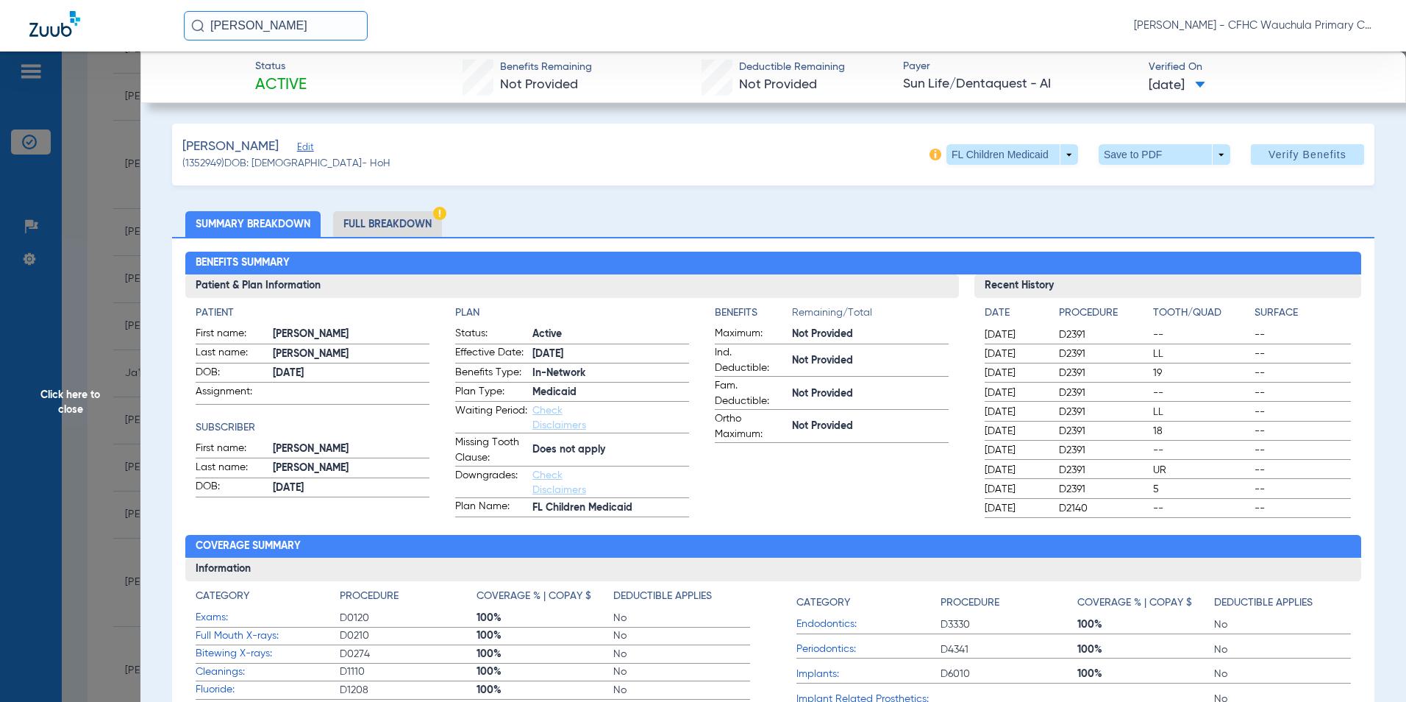
click at [405, 222] on li "Full Breakdown" at bounding box center [387, 224] width 109 height 26
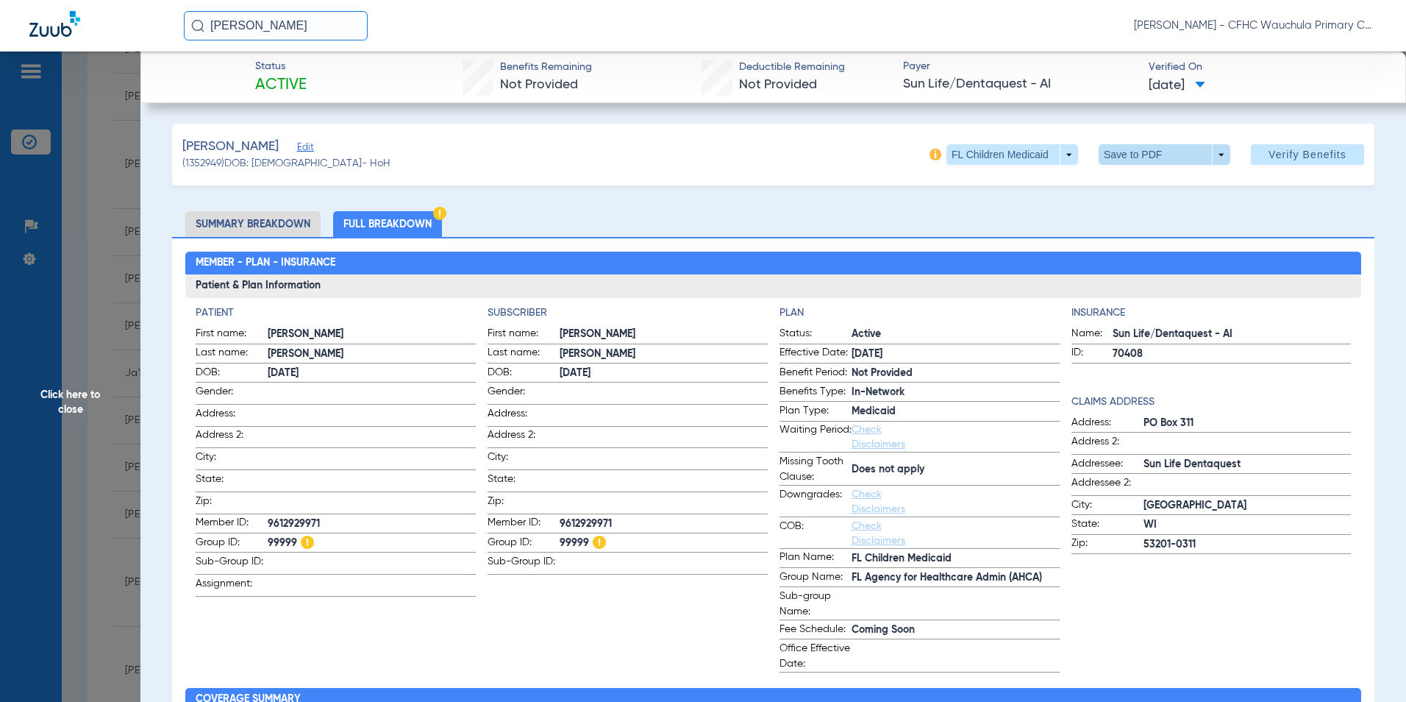
click at [1147, 149] on span at bounding box center [1164, 154] width 35 height 35
click at [1117, 187] on mat-icon "insert_drive_file" at bounding box center [1109, 184] width 18 height 18
click at [76, 398] on span "Click here to close" at bounding box center [70, 402] width 141 height 702
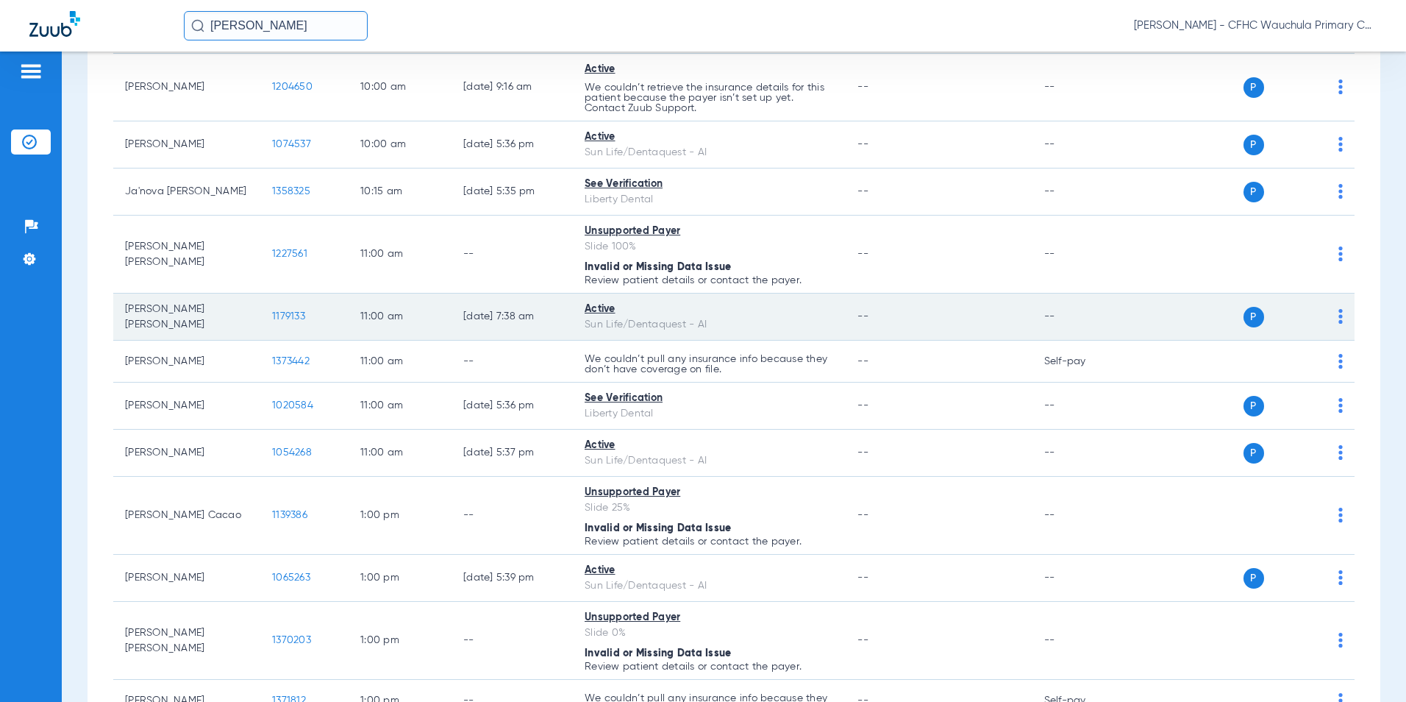
scroll to position [1177, 0]
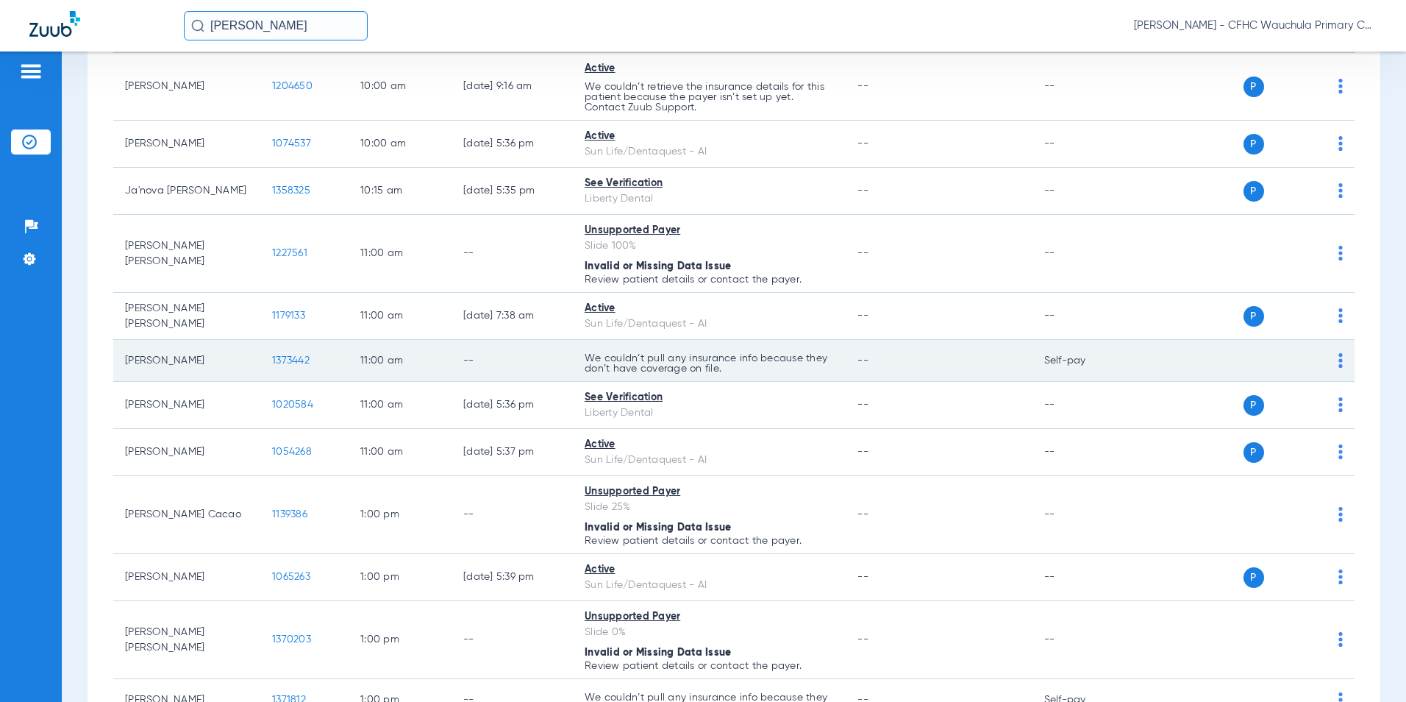
click at [287, 359] on span "1373442" at bounding box center [291, 360] width 38 height 10
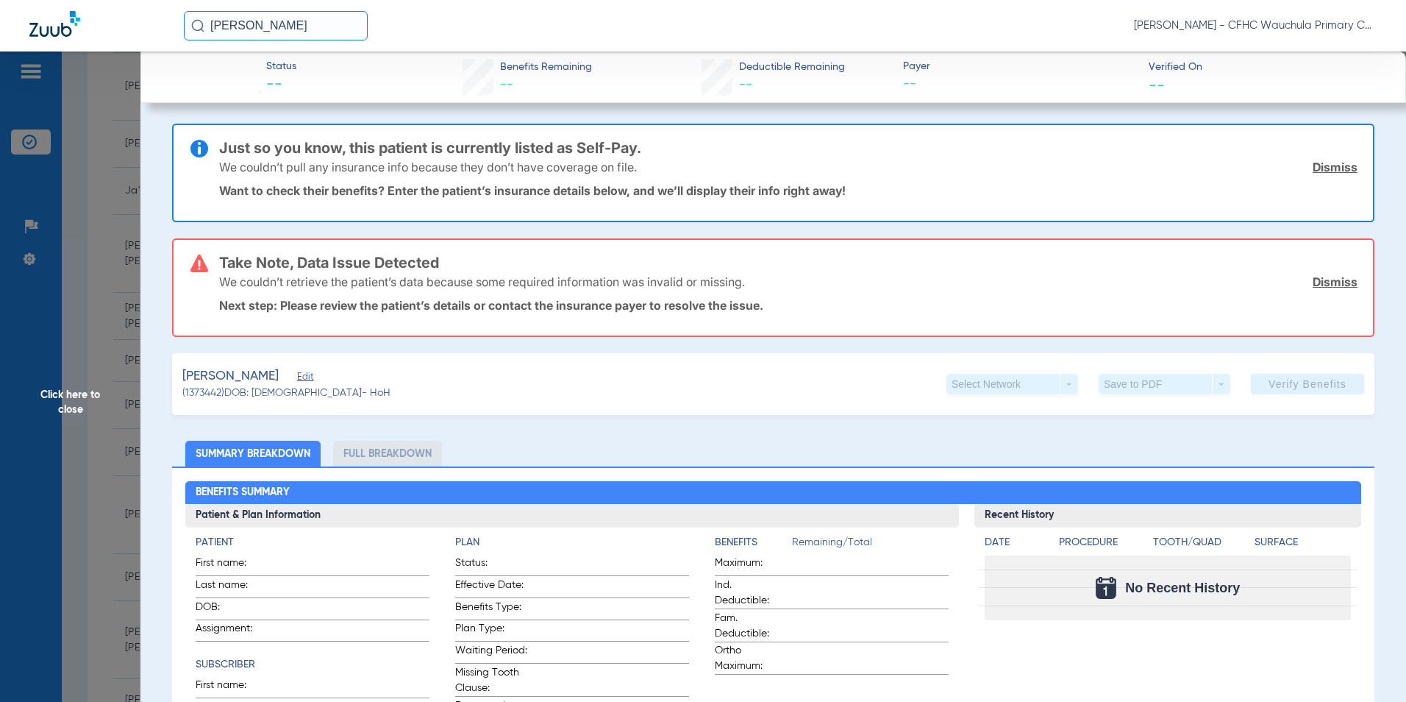
drag, startPoint x: 310, startPoint y: 376, endPoint x: 355, endPoint y: 378, distance: 44.9
click at [310, 376] on span "Edit" at bounding box center [303, 378] width 13 height 14
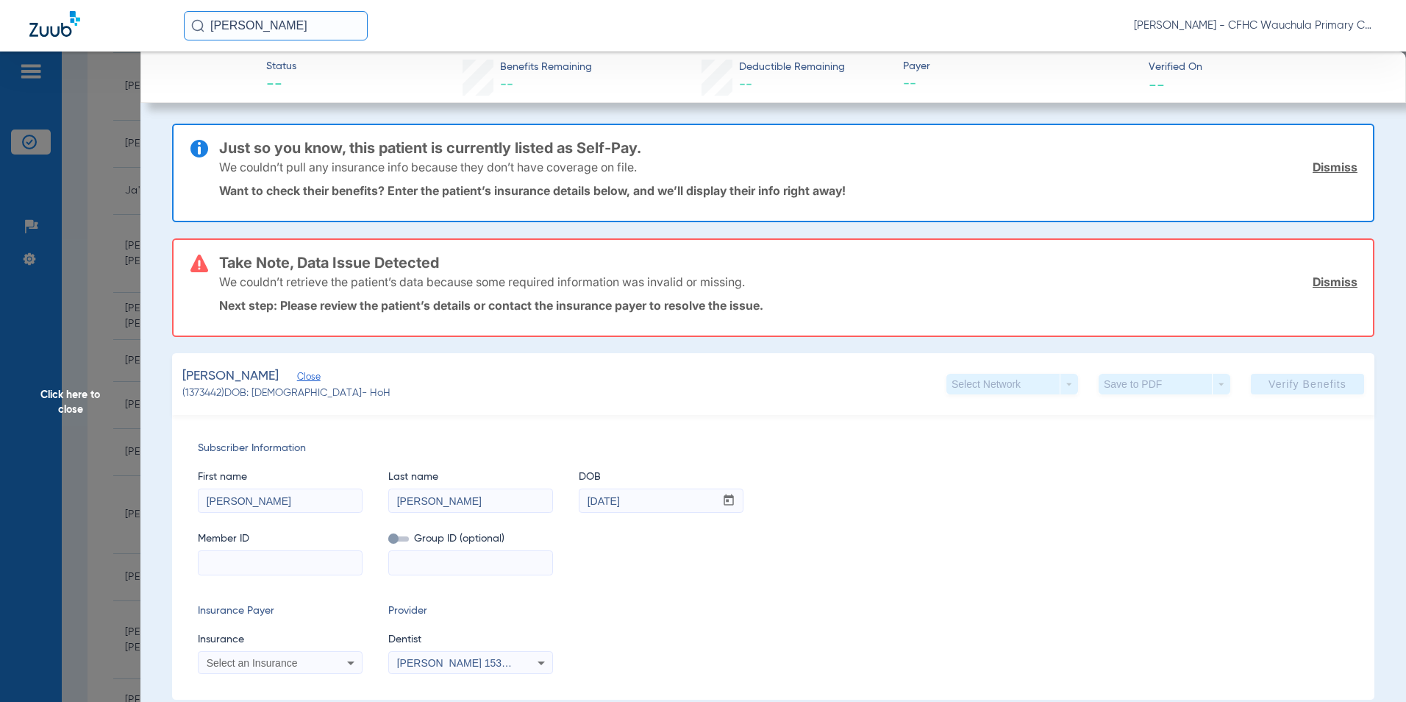
click at [260, 558] on input at bounding box center [280, 563] width 163 height 24
paste input "H56888084"
type input "H56888084"
click at [255, 661] on span "Select an Insurance" at bounding box center [252, 663] width 91 height 12
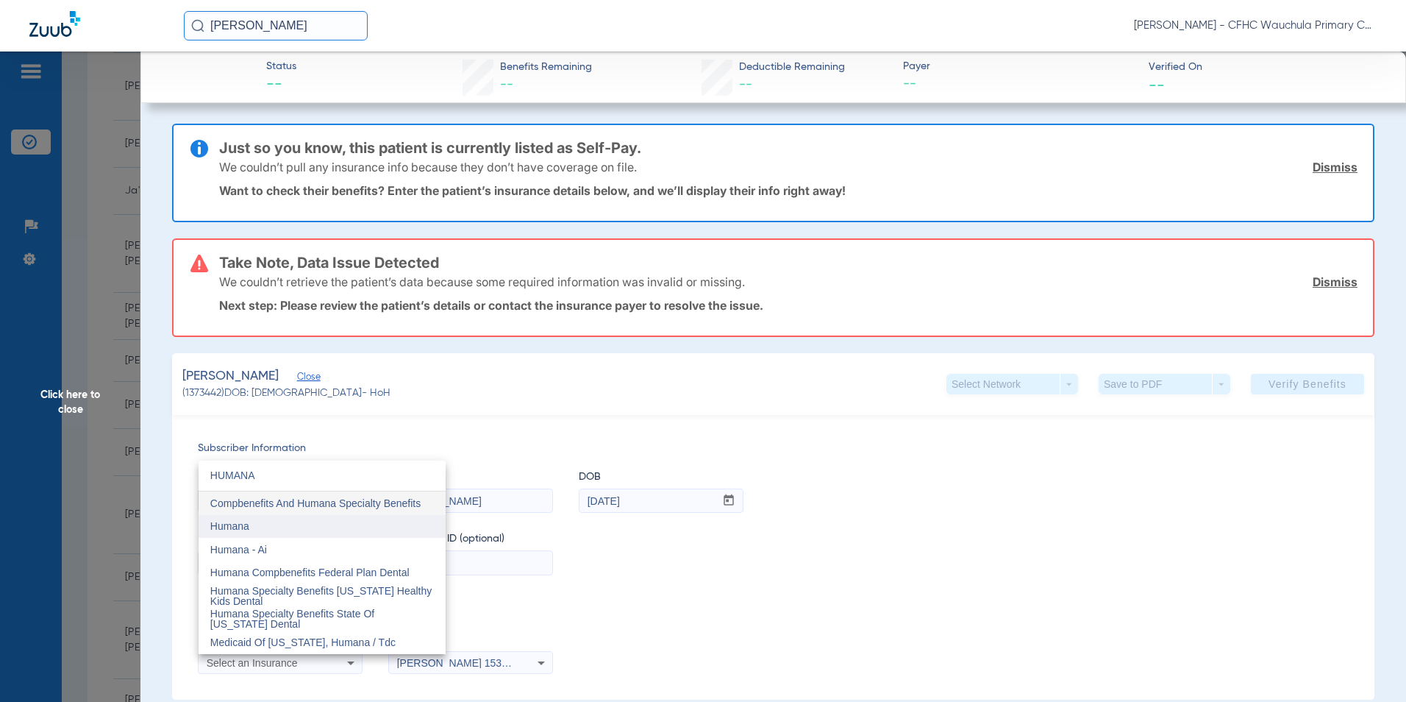
type input "HUMANA"
click at [259, 524] on mat-option "Humana" at bounding box center [322, 527] width 247 height 24
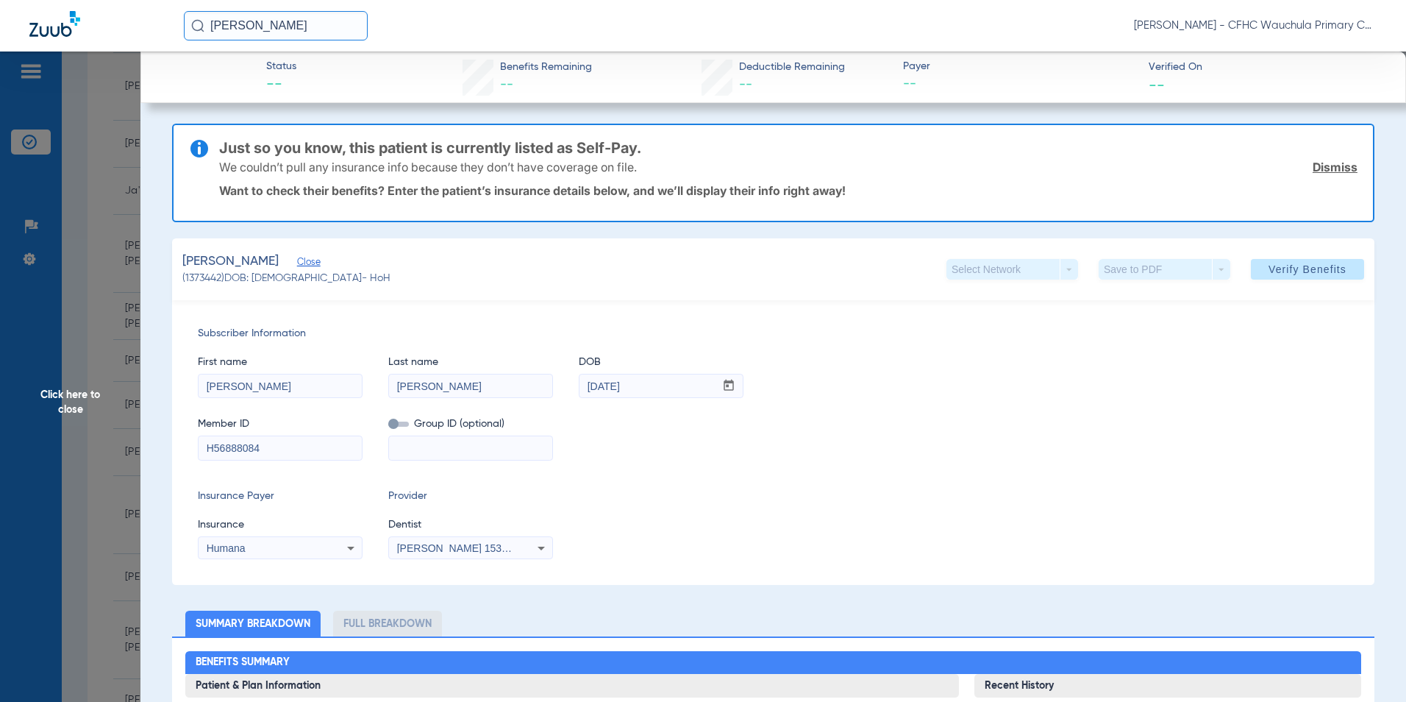
click at [735, 513] on div "Insurance Payer Insurance Humana Provider Dentist [PERSON_NAME] 1538802673" at bounding box center [773, 523] width 1151 height 71
click at [1279, 271] on span "Verify Benefits" at bounding box center [1308, 269] width 78 height 12
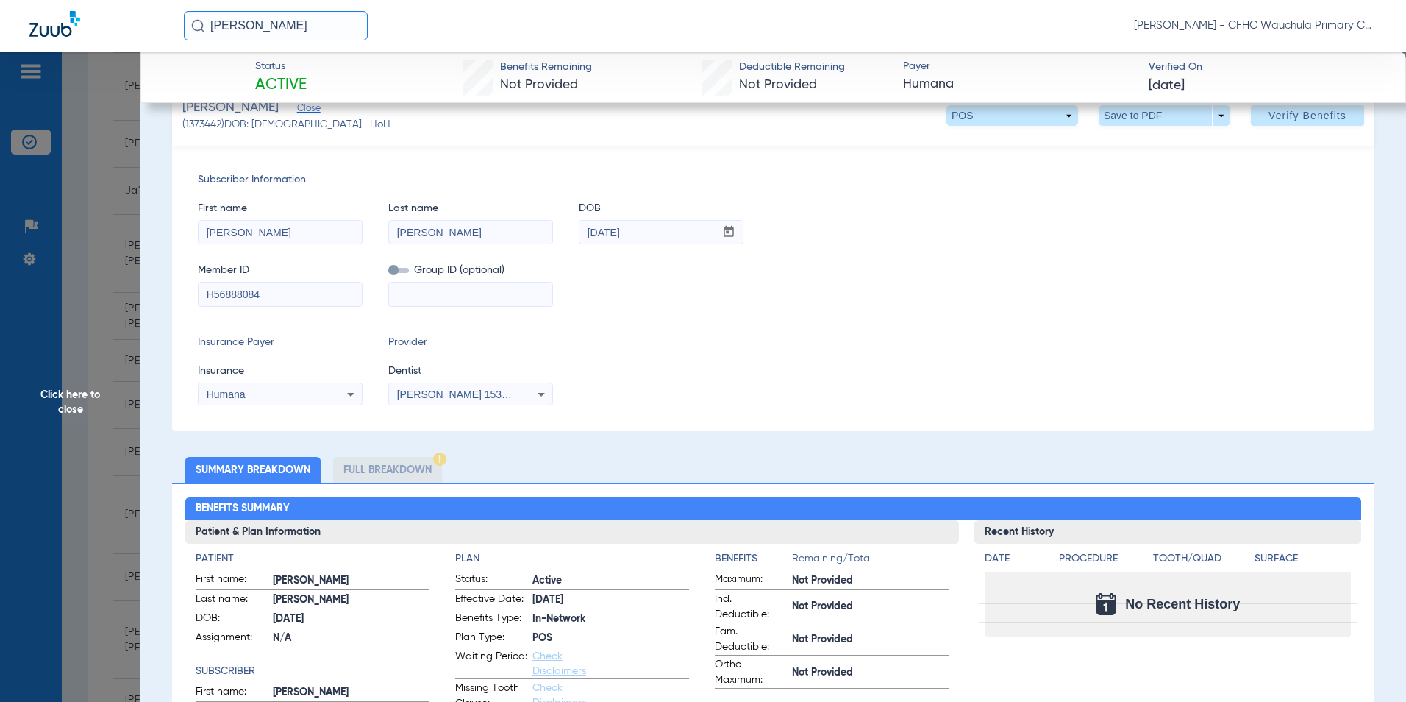
scroll to position [294, 0]
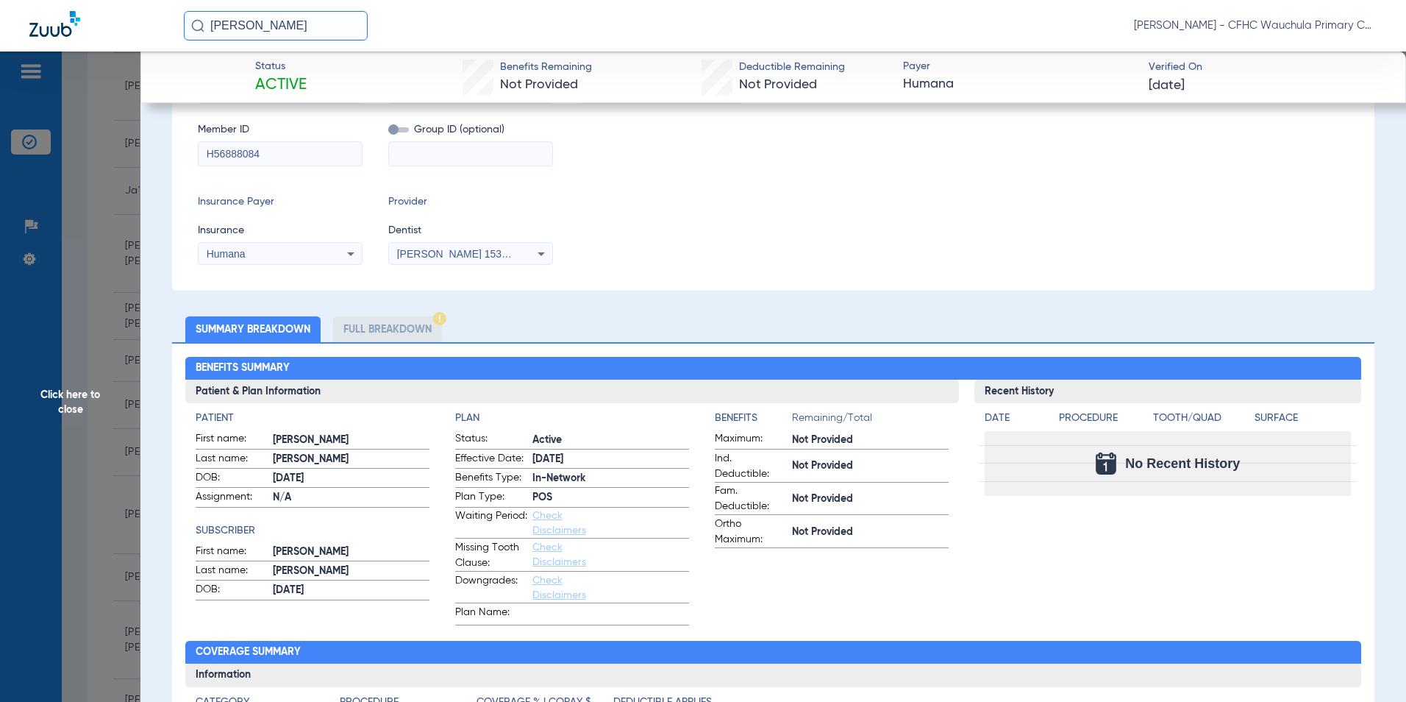
click at [385, 330] on li "Full Breakdown" at bounding box center [387, 329] width 109 height 26
click at [393, 331] on li "Full Breakdown" at bounding box center [387, 329] width 109 height 26
click at [410, 327] on li "Full Breakdown" at bounding box center [387, 329] width 109 height 26
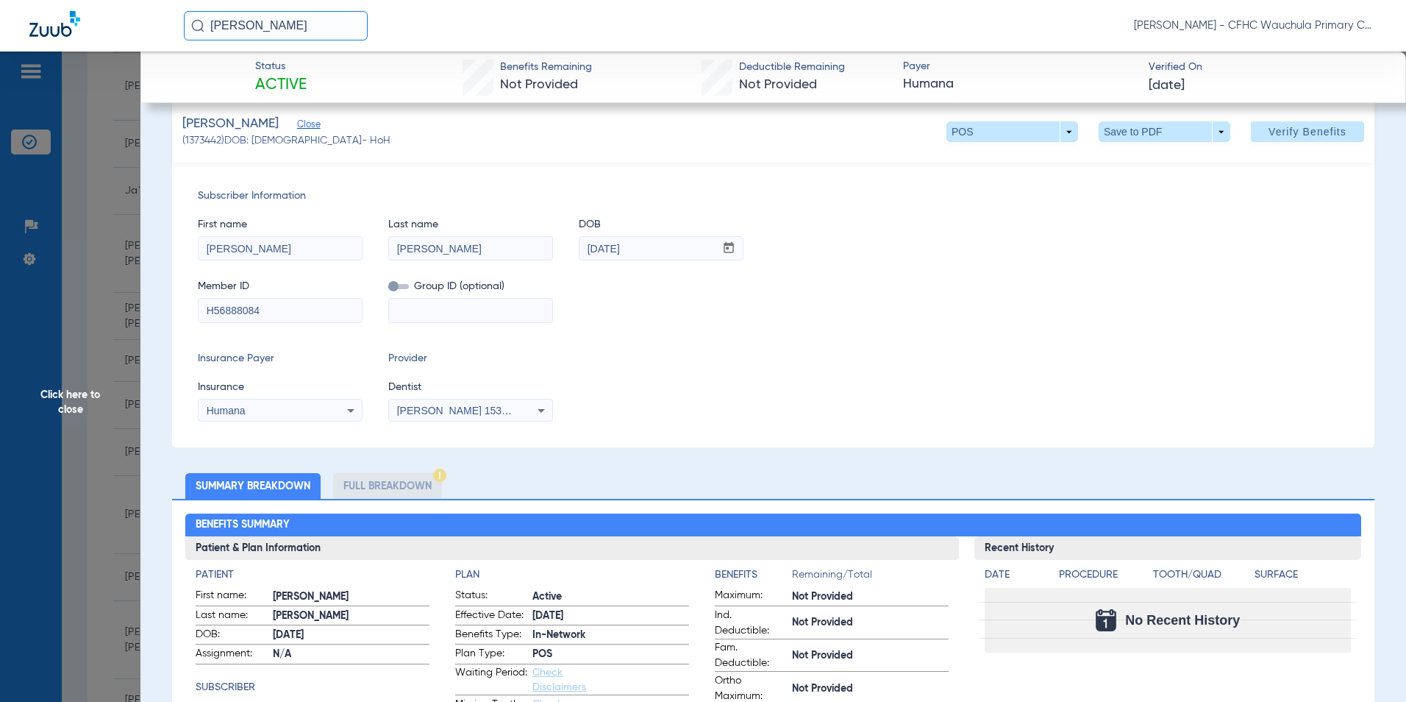
scroll to position [0, 0]
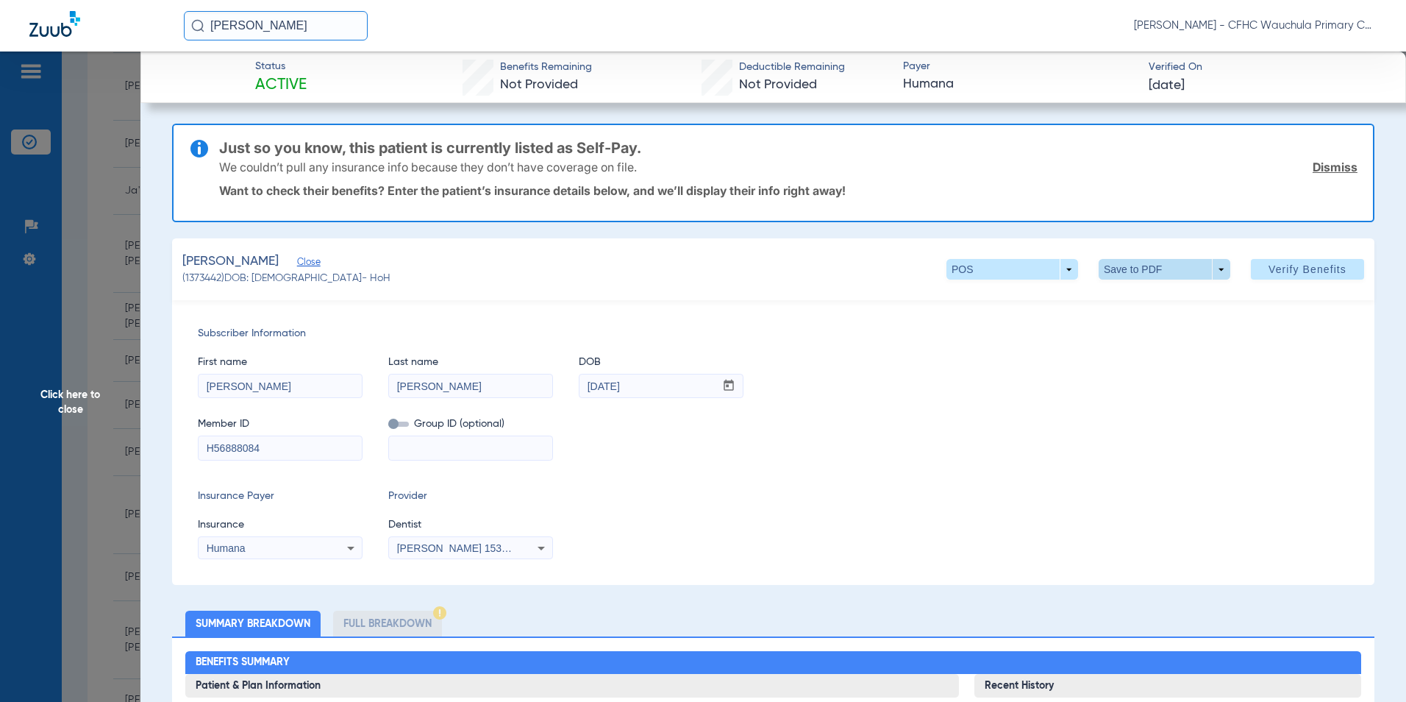
click at [1158, 268] on span at bounding box center [1164, 269] width 35 height 35
click at [1137, 296] on span "Save to PDF" at bounding box center [1159, 299] width 58 height 10
drag, startPoint x: 88, startPoint y: 413, endPoint x: 81, endPoint y: 408, distance: 8.4
click at [81, 408] on span "Click here to close" at bounding box center [70, 402] width 141 height 702
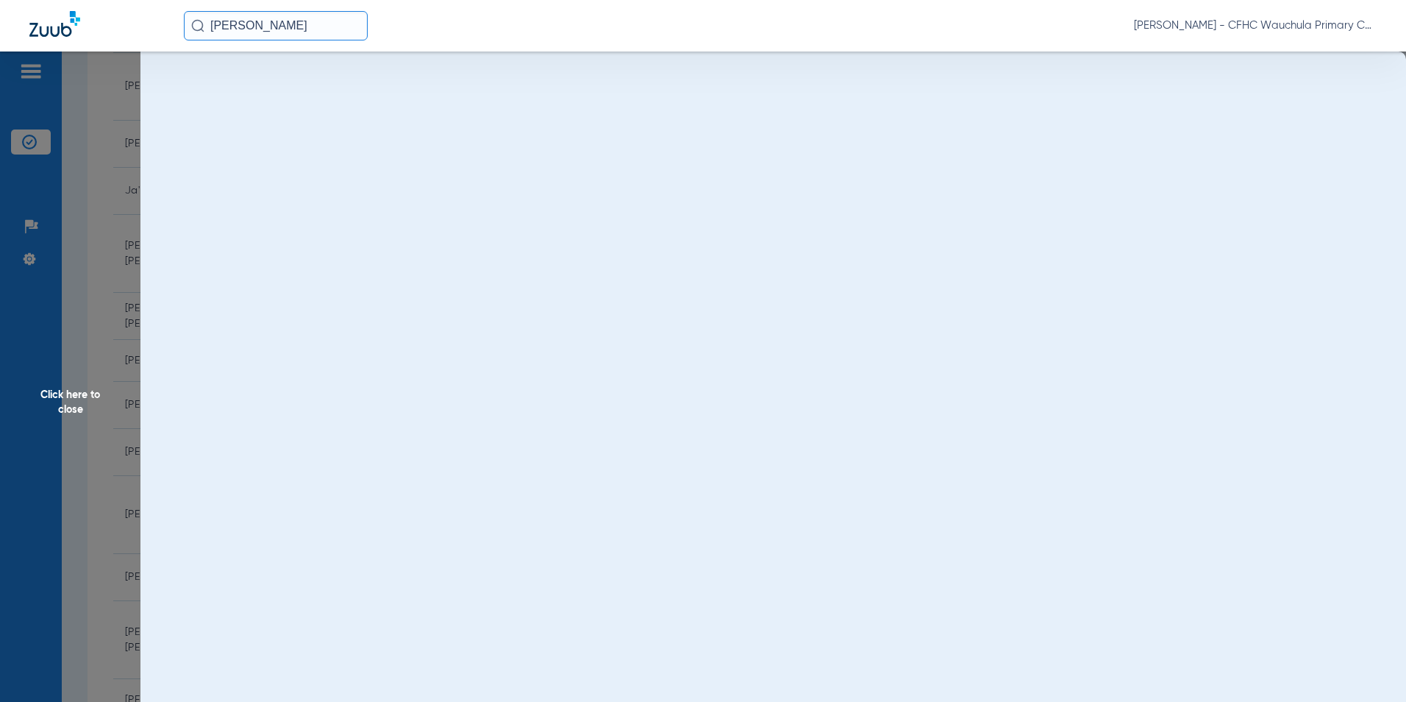
click at [76, 406] on span "Click here to close" at bounding box center [70, 402] width 141 height 702
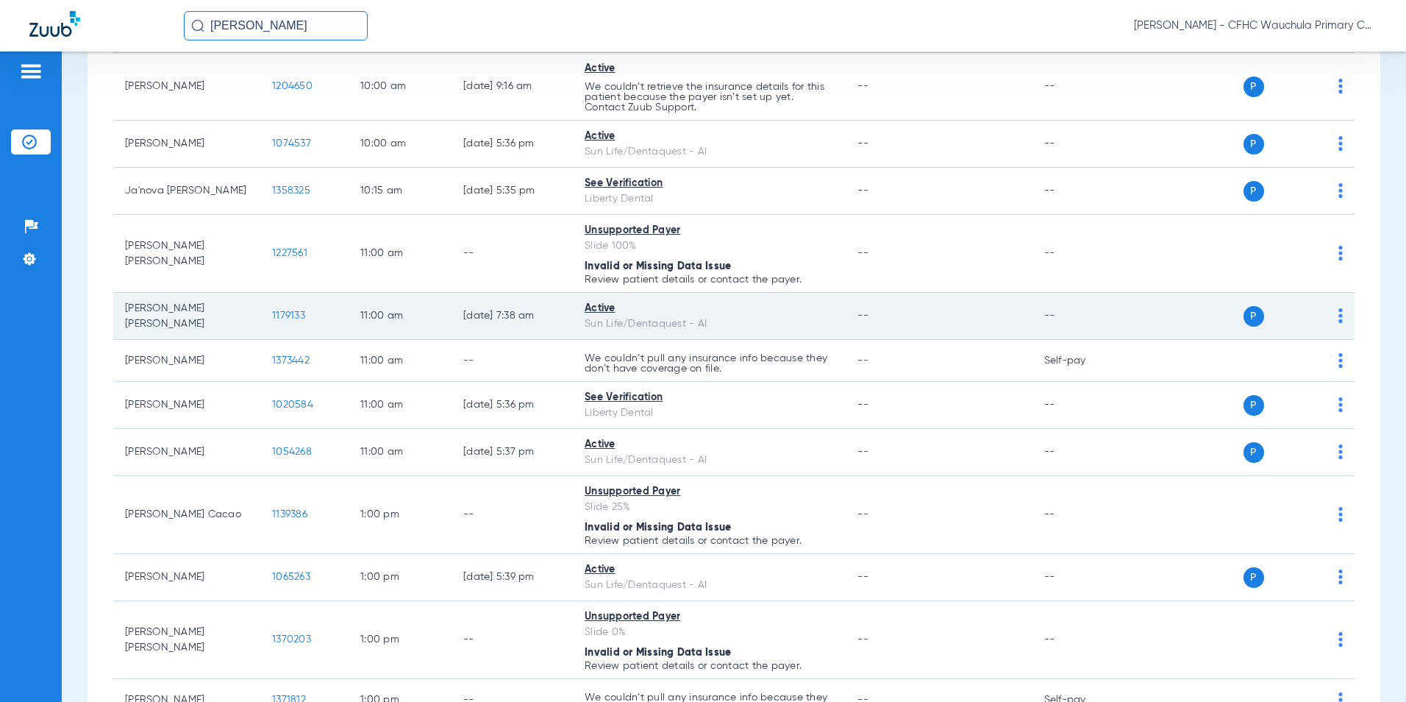
click at [280, 315] on span "1179133" at bounding box center [288, 315] width 33 height 10
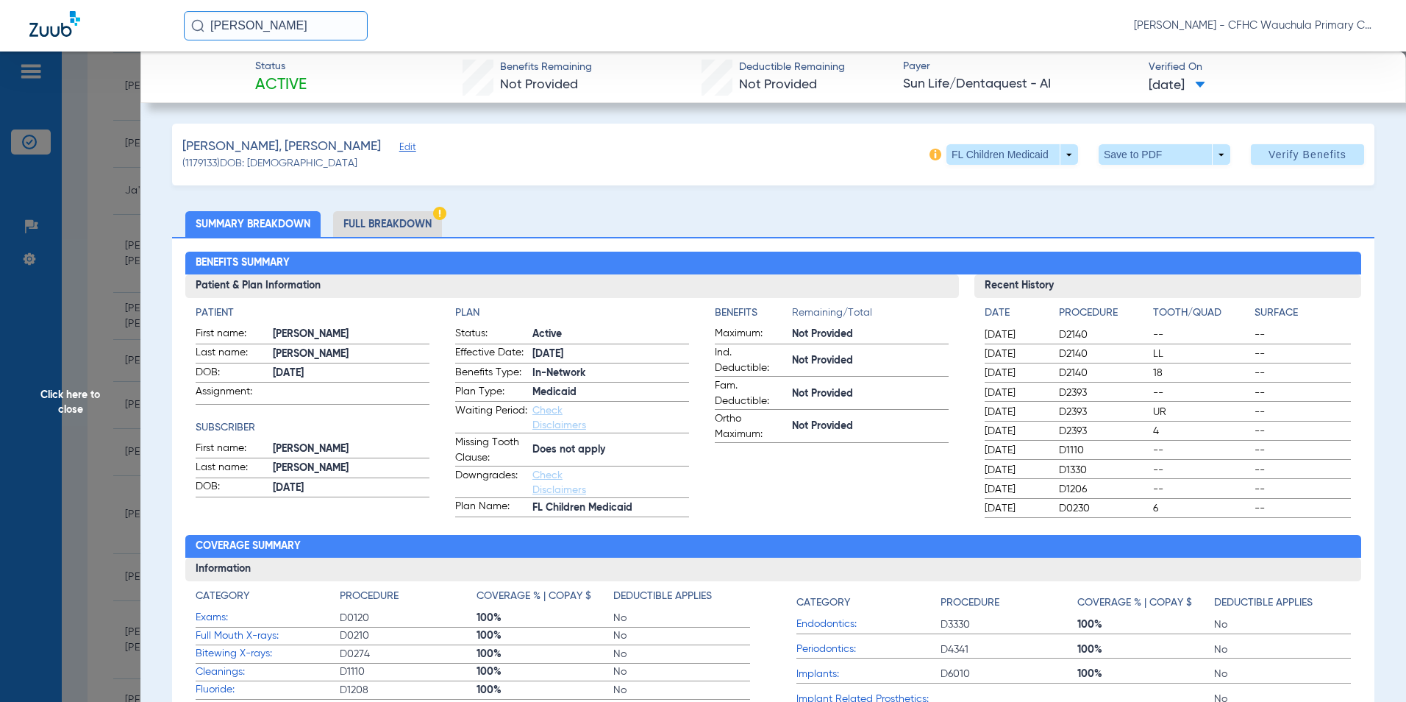
click at [380, 222] on li "Full Breakdown" at bounding box center [387, 224] width 109 height 26
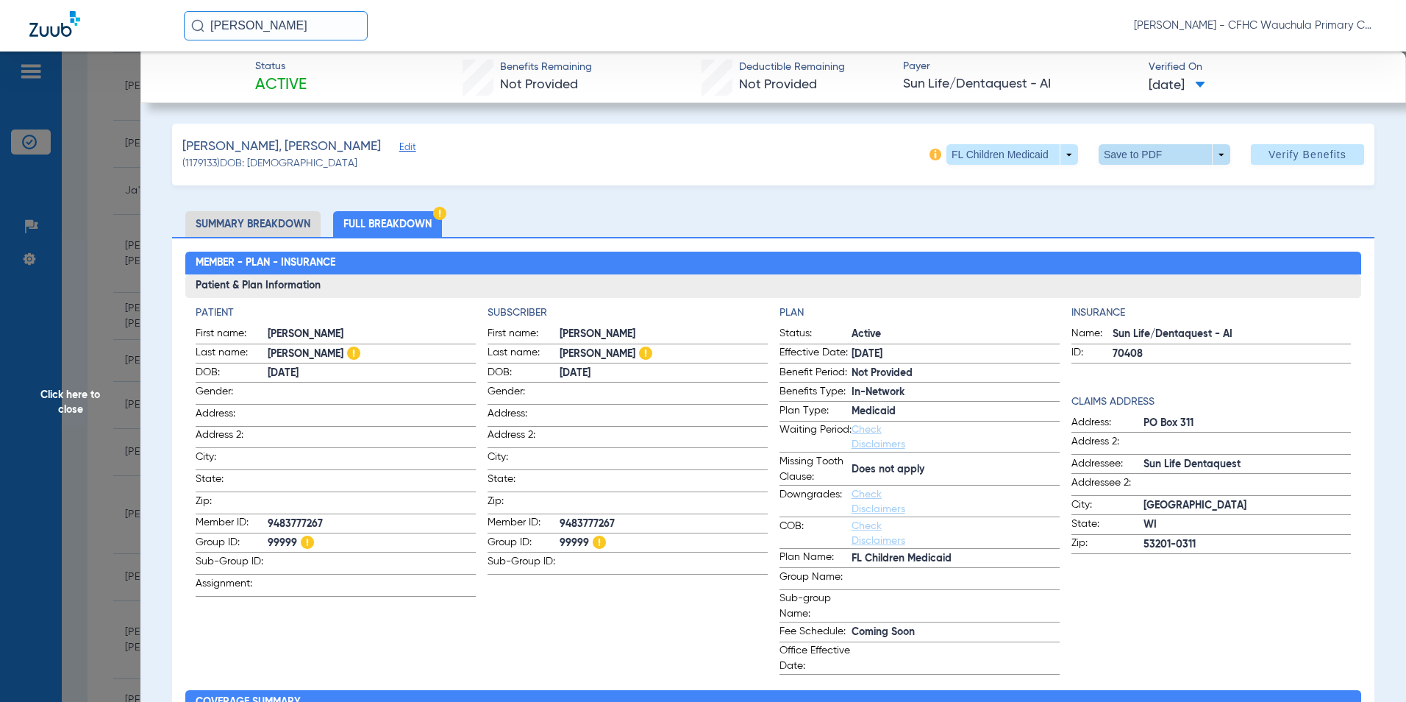
click at [1148, 154] on span at bounding box center [1164, 154] width 35 height 35
click at [1127, 177] on button "insert_drive_file Save to PDF" at bounding box center [1144, 183] width 111 height 29
drag, startPoint x: 60, startPoint y: 407, endPoint x: 48, endPoint y: 406, distance: 11.8
click at [59, 407] on span "Click here to close" at bounding box center [70, 402] width 141 height 702
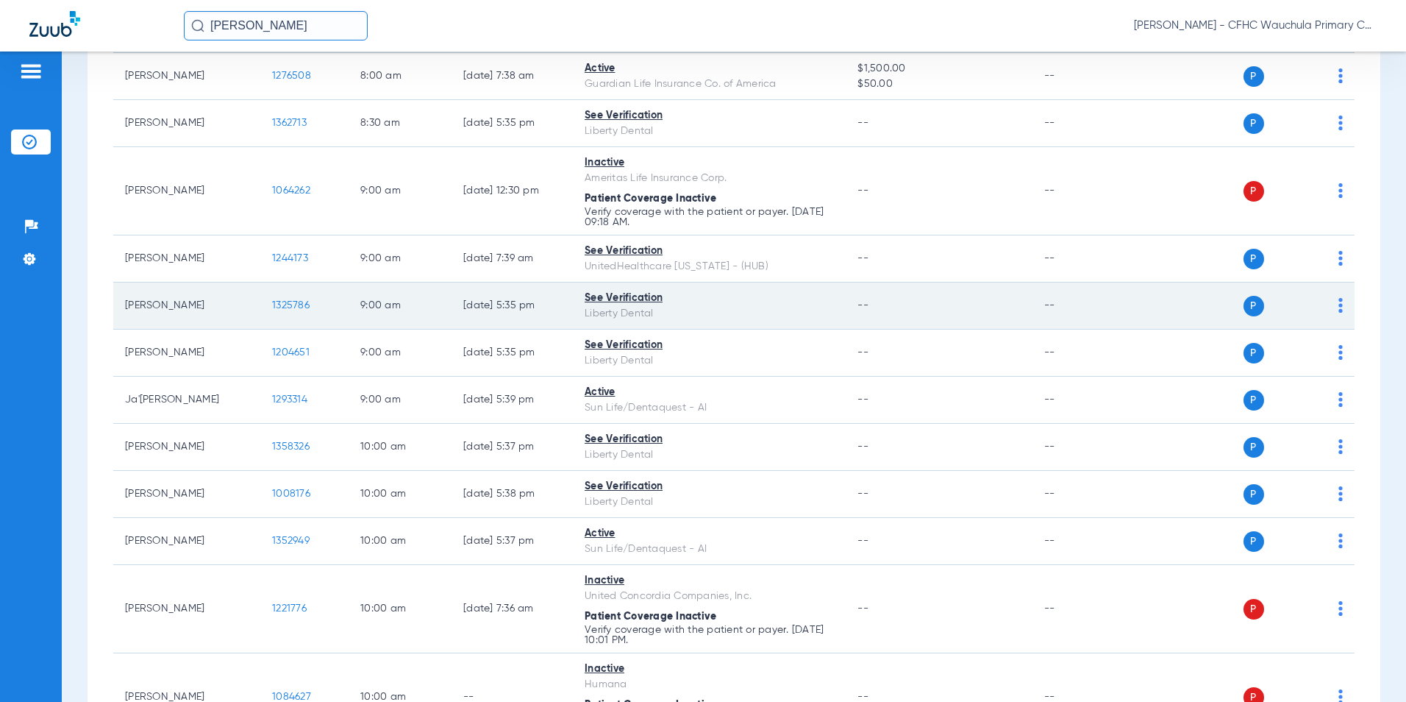
scroll to position [515, 0]
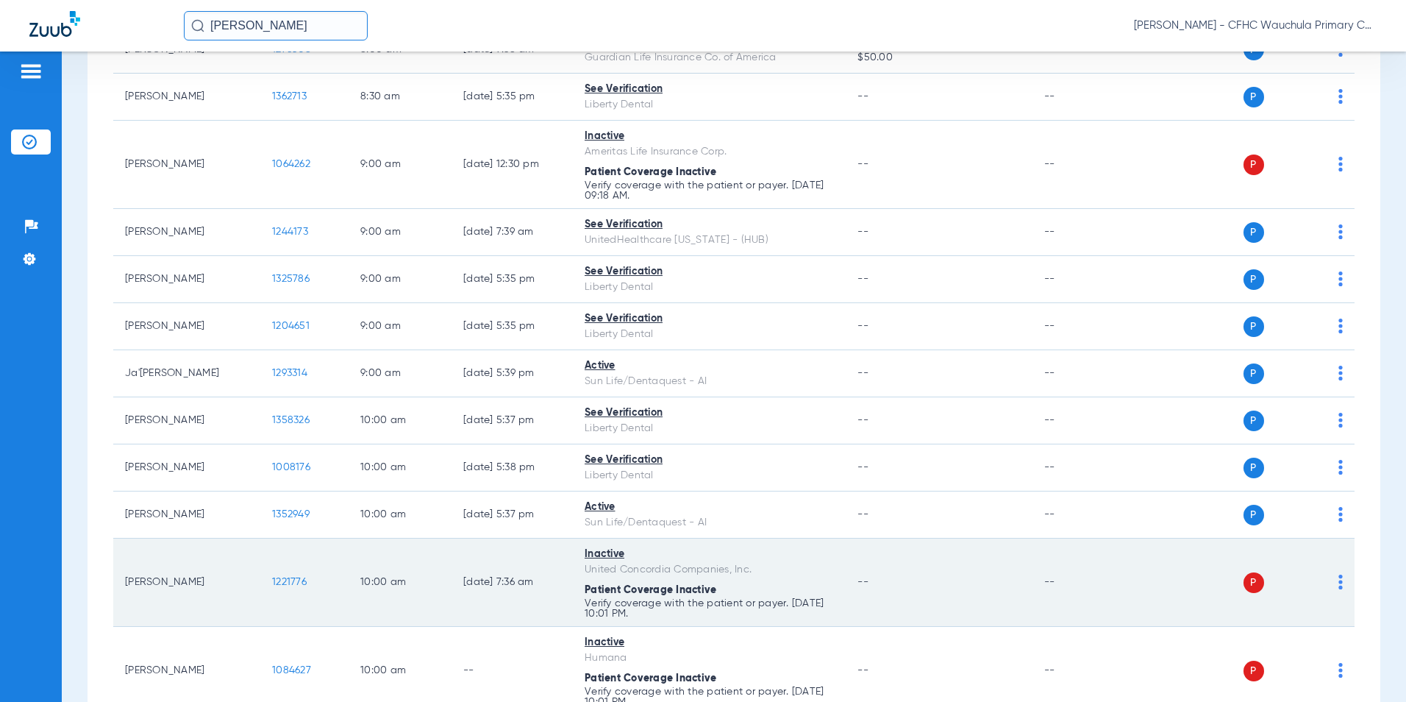
click at [286, 580] on span "1221776" at bounding box center [289, 582] width 35 height 10
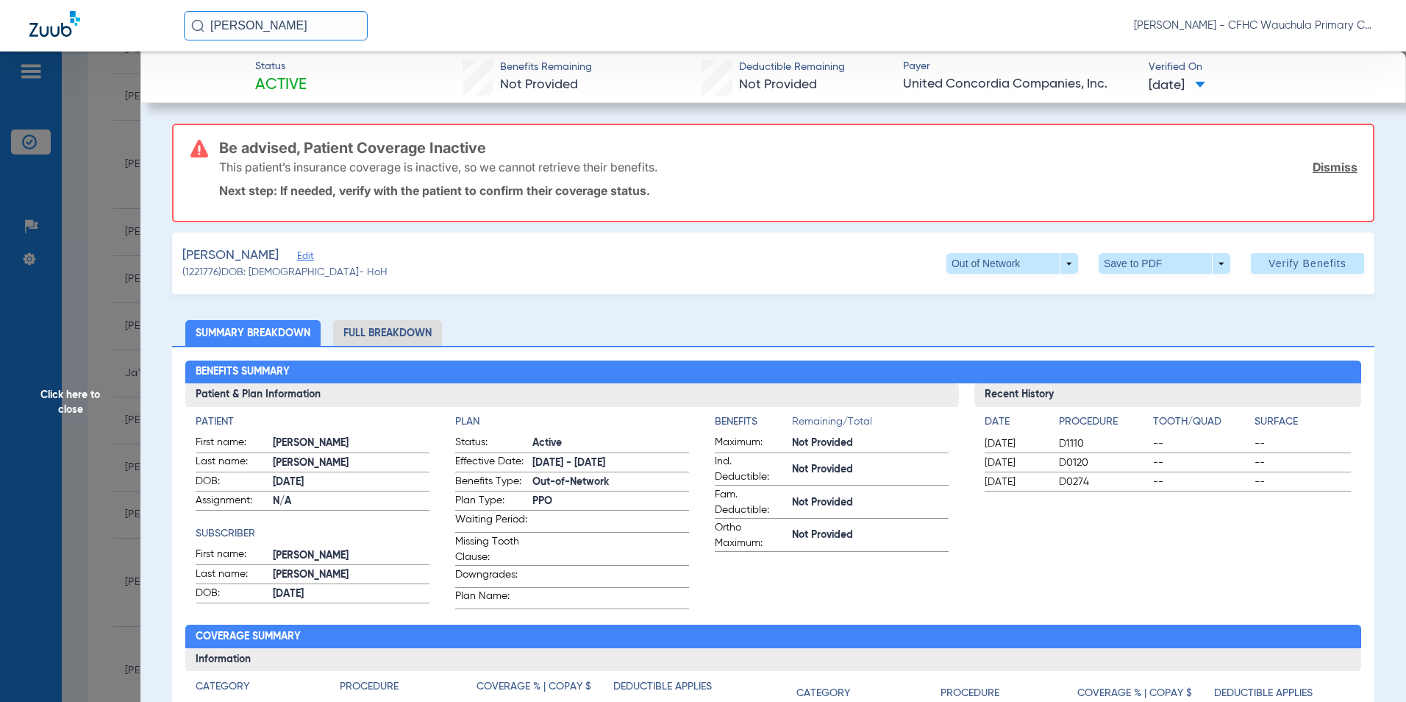
drag, startPoint x: 307, startPoint y: 258, endPoint x: 321, endPoint y: 269, distance: 18.4
click at [307, 258] on span "Edit" at bounding box center [303, 258] width 13 height 14
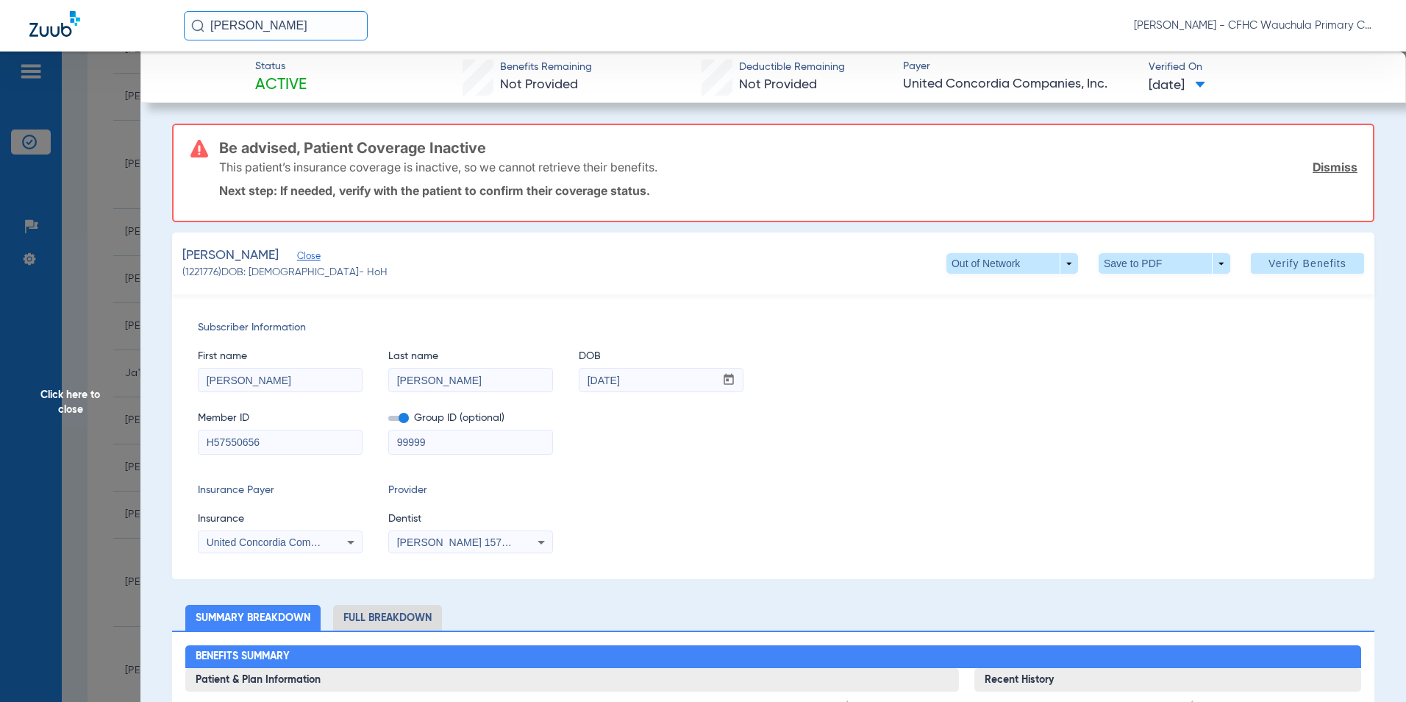
drag, startPoint x: 282, startPoint y: 431, endPoint x: 133, endPoint y: 439, distance: 149.5
type input "H57550656"
drag, startPoint x: 389, startPoint y: 421, endPoint x: 570, endPoint y: 457, distance: 184.5
click at [389, 421] on span at bounding box center [398, 418] width 21 height 5
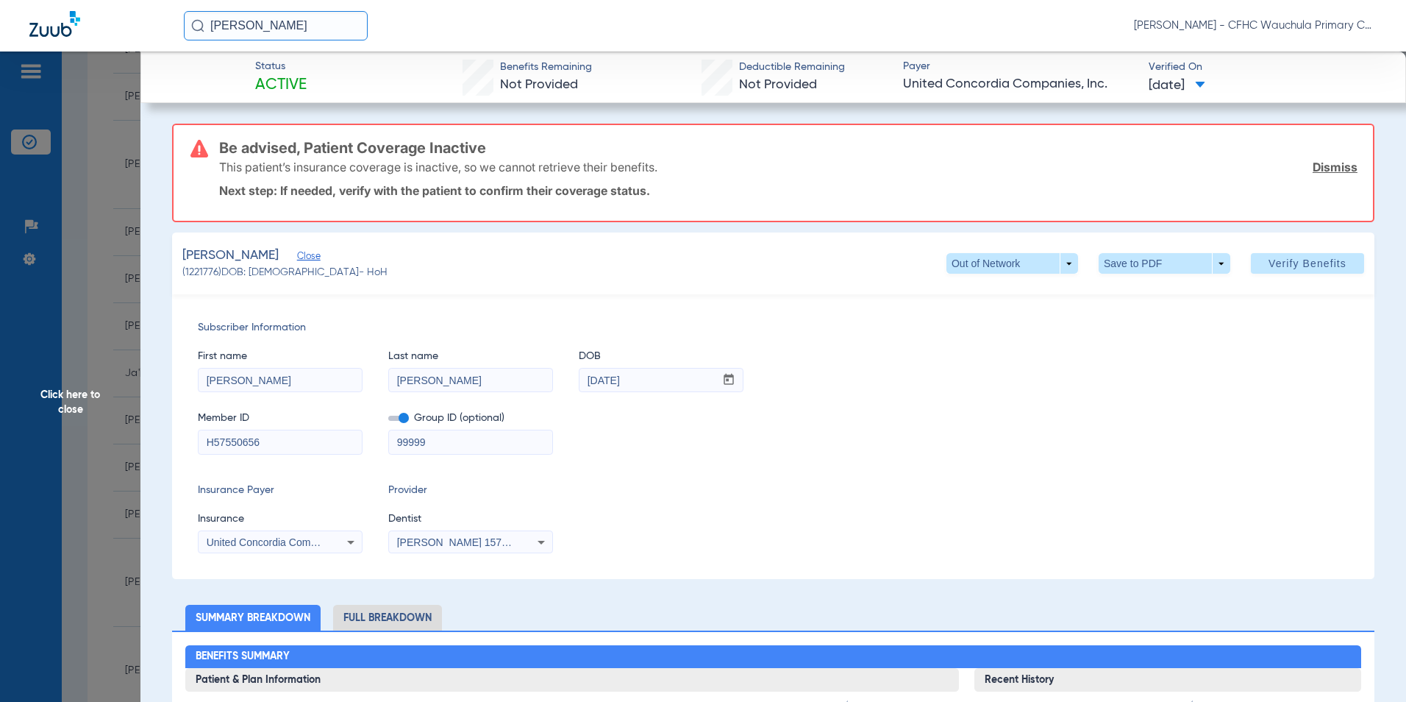
click at [388, 421] on input "checkbox" at bounding box center [388, 421] width 0 height 0
click at [657, 469] on div "Subscriber Information First name [PERSON_NAME] Last name [PERSON_NAME] mm / dd…" at bounding box center [773, 436] width 1203 height 285
click at [1273, 258] on span "Verify Benefits" at bounding box center [1308, 263] width 78 height 12
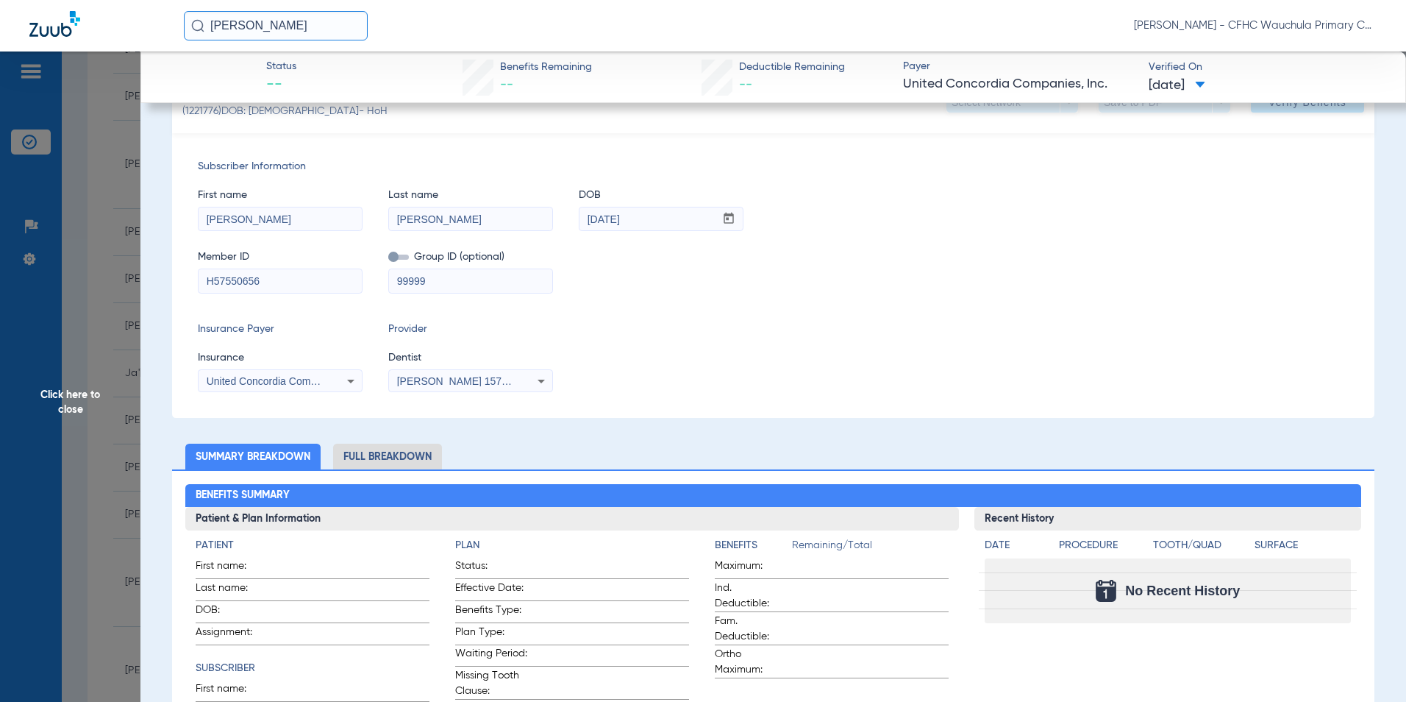
scroll to position [0, 0]
